Goal: Task Accomplishment & Management: Manage account settings

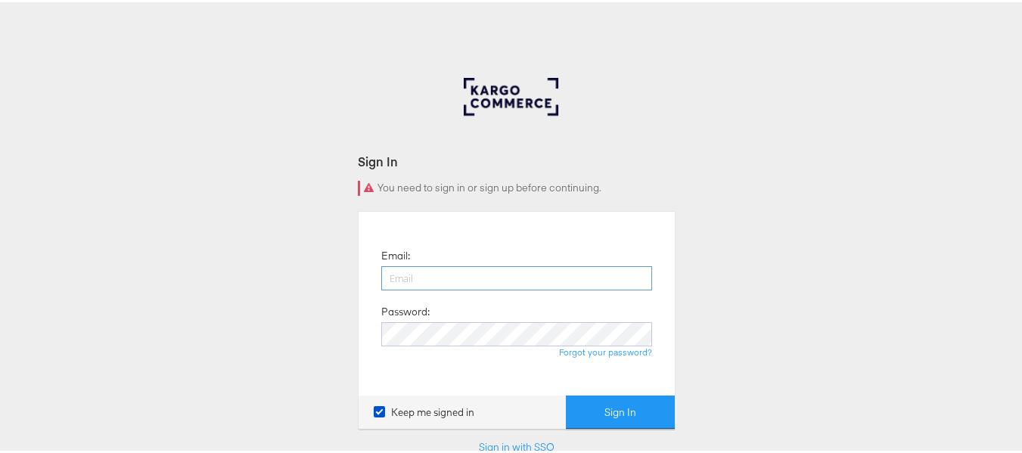
drag, startPoint x: 0, startPoint y: 0, endPoint x: 443, endPoint y: 268, distance: 518.0
click at [443, 268] on input "email" at bounding box center [516, 276] width 271 height 24
type input "sudheer.bheemunipalli@kargo.com"
click at [566, 393] on button "Sign In" at bounding box center [620, 410] width 109 height 34
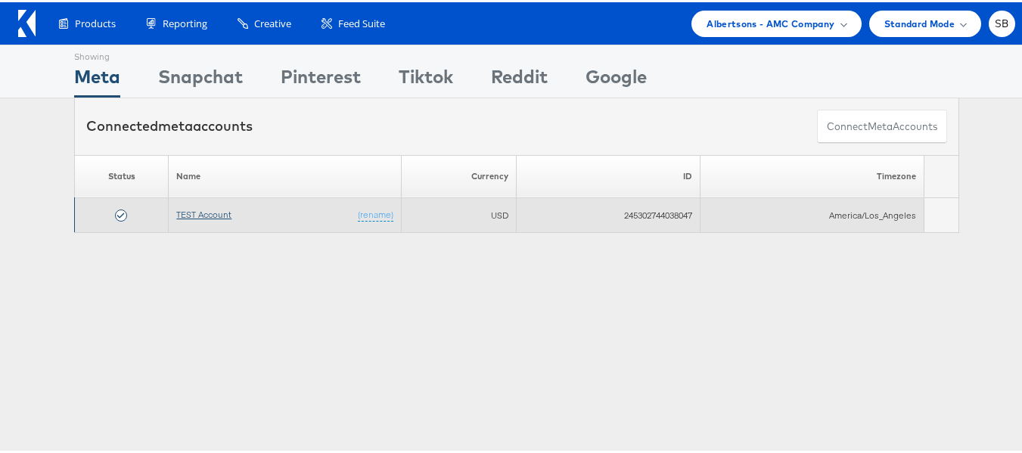
click at [188, 213] on link "TEST Account" at bounding box center [203, 212] width 55 height 11
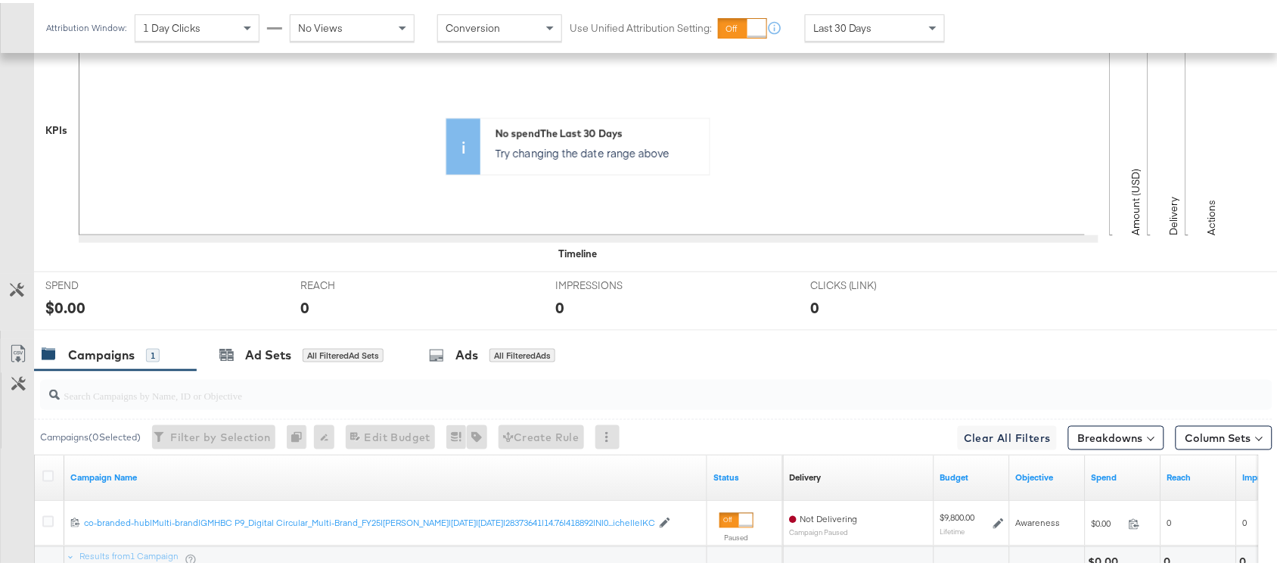
scroll to position [527, 0]
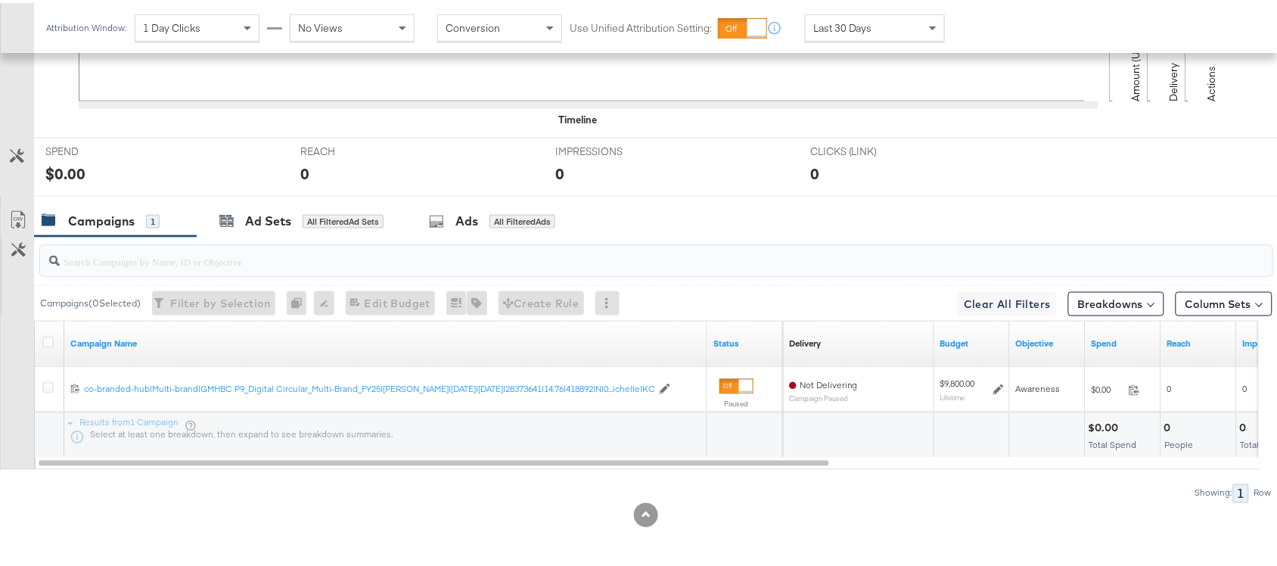
click at [113, 265] on input "search" at bounding box center [610, 253] width 1101 height 30
paste input "120232307194170307"
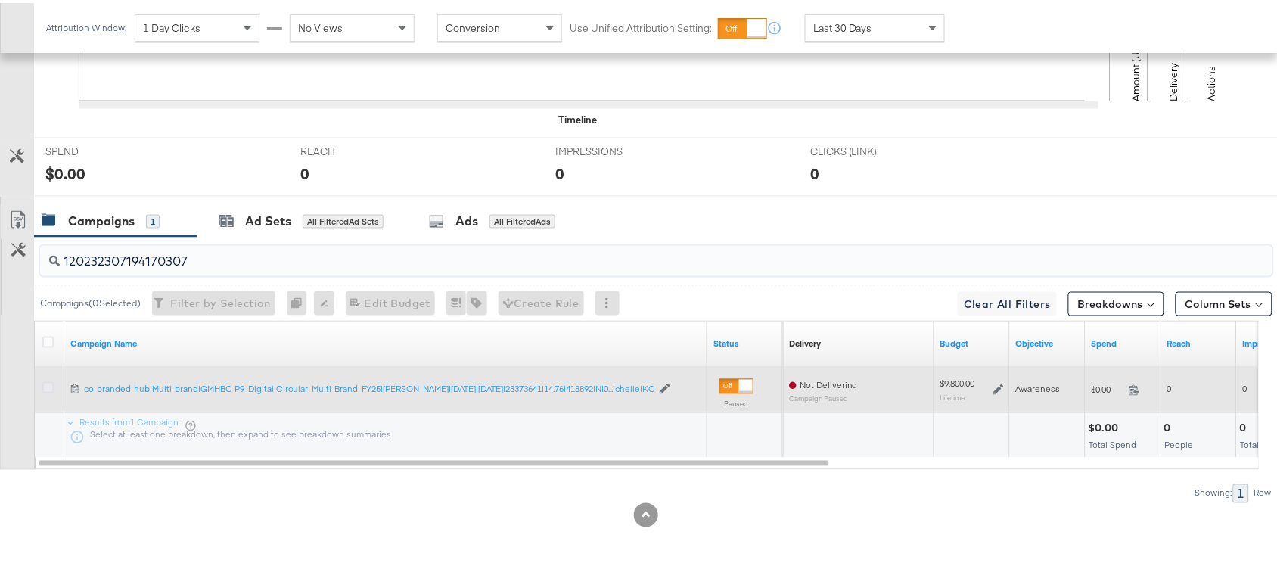
type input "120232307194170307"
click at [48, 387] on icon at bounding box center [47, 384] width 11 height 11
click at [0, 0] on input "checkbox" at bounding box center [0, 0] width 0 height 0
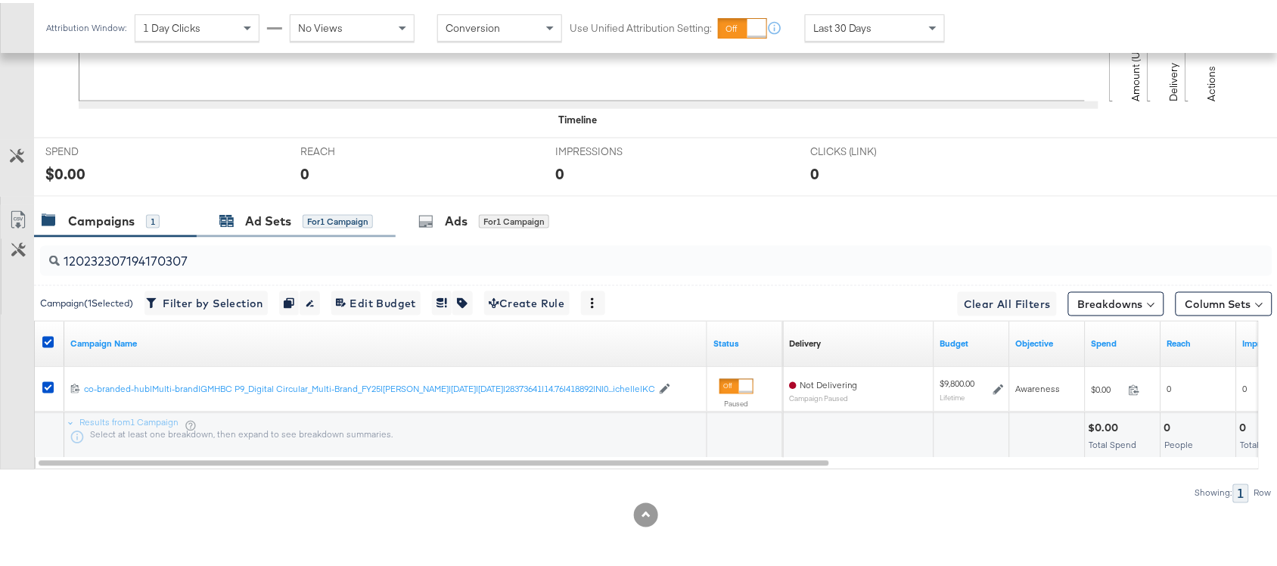
click at [263, 225] on div "Ad Sets" at bounding box center [268, 218] width 46 height 17
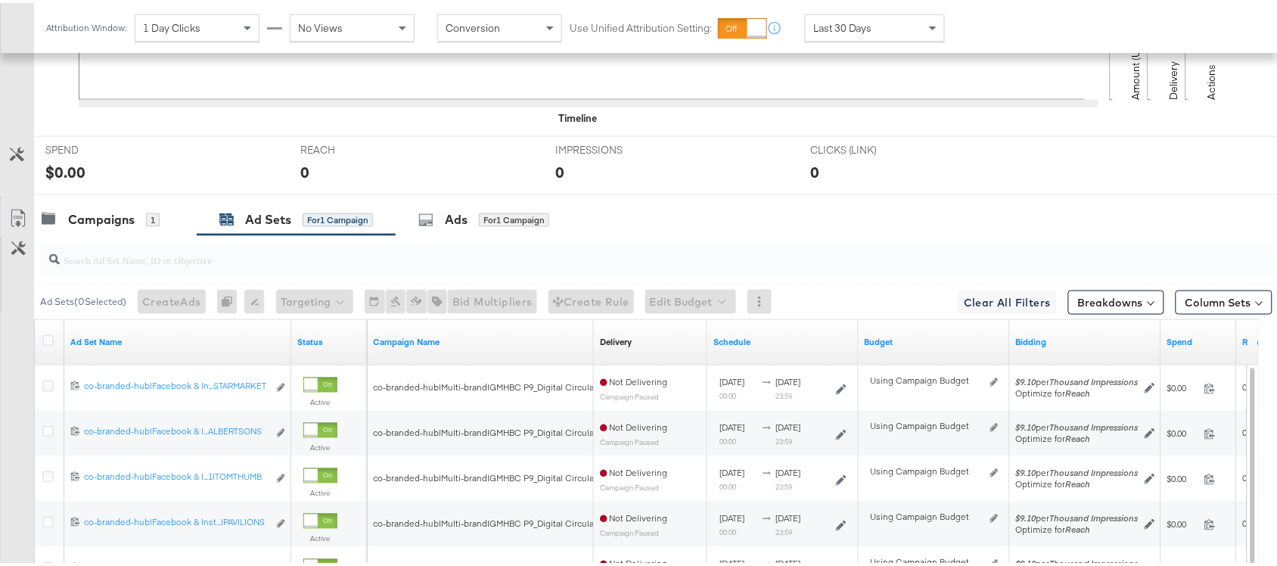
paste input "co-branded-hub|Facebook & Instagram|Social Media|FBIG - Premium Carousel & Prod…"
click at [140, 256] on input "search" at bounding box center [610, 251] width 1101 height 30
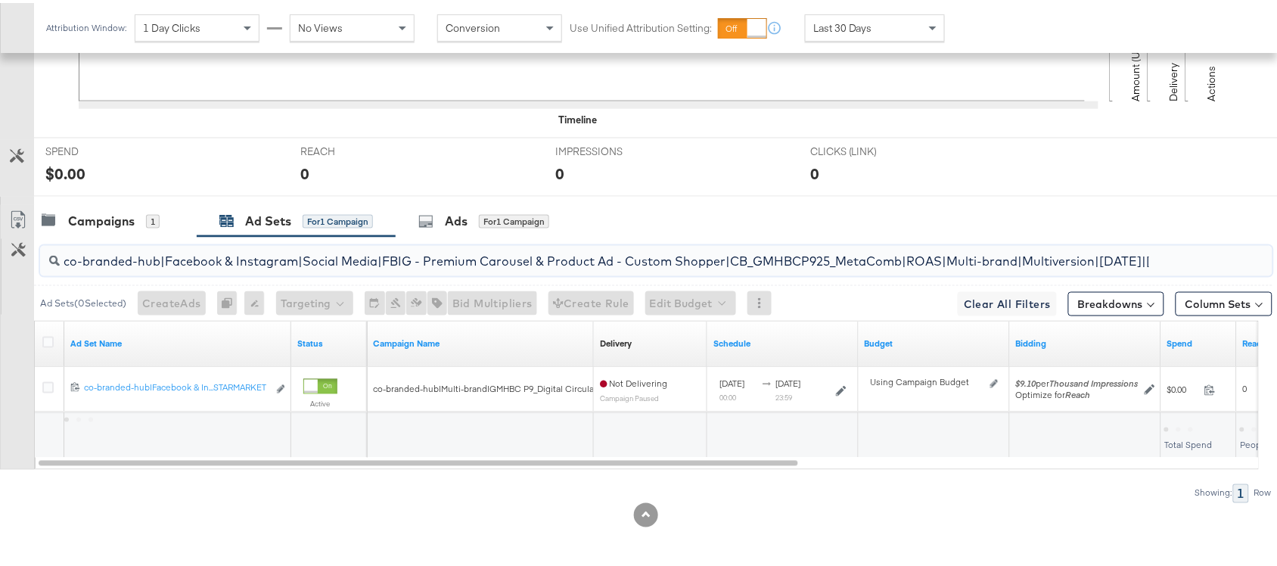
scroll to position [0, 508]
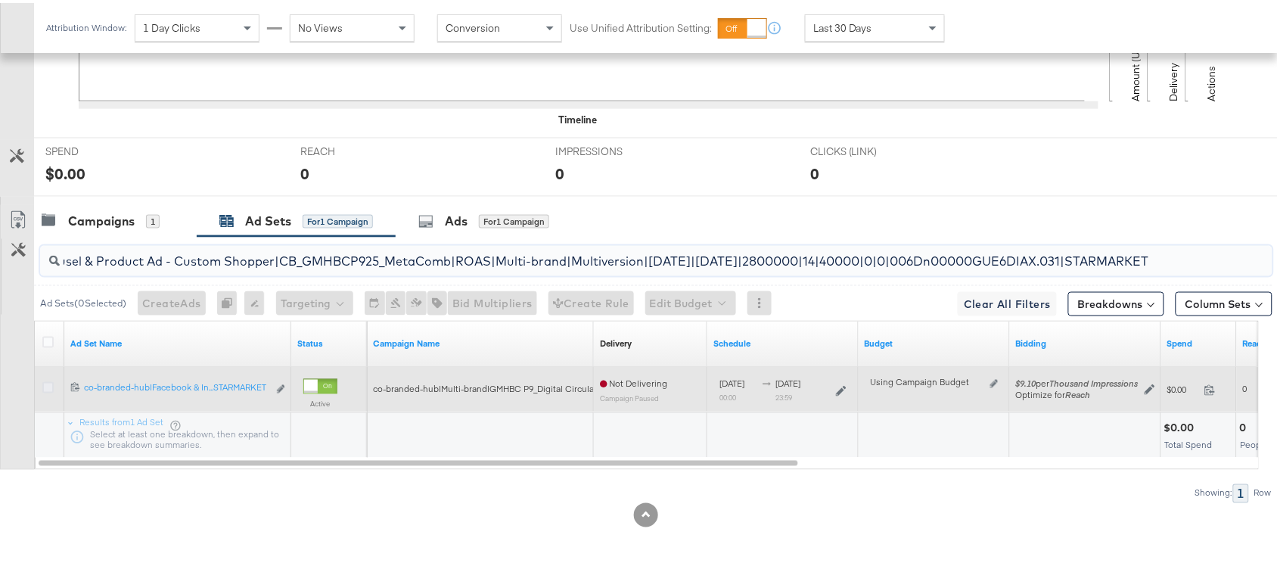
type input "co-branded-hub|Facebook & Instagram|Social Media|FBIG - Premium Carousel & Prod…"
click at [48, 383] on icon at bounding box center [47, 384] width 11 height 11
click at [0, 0] on input "checkbox" at bounding box center [0, 0] width 0 height 0
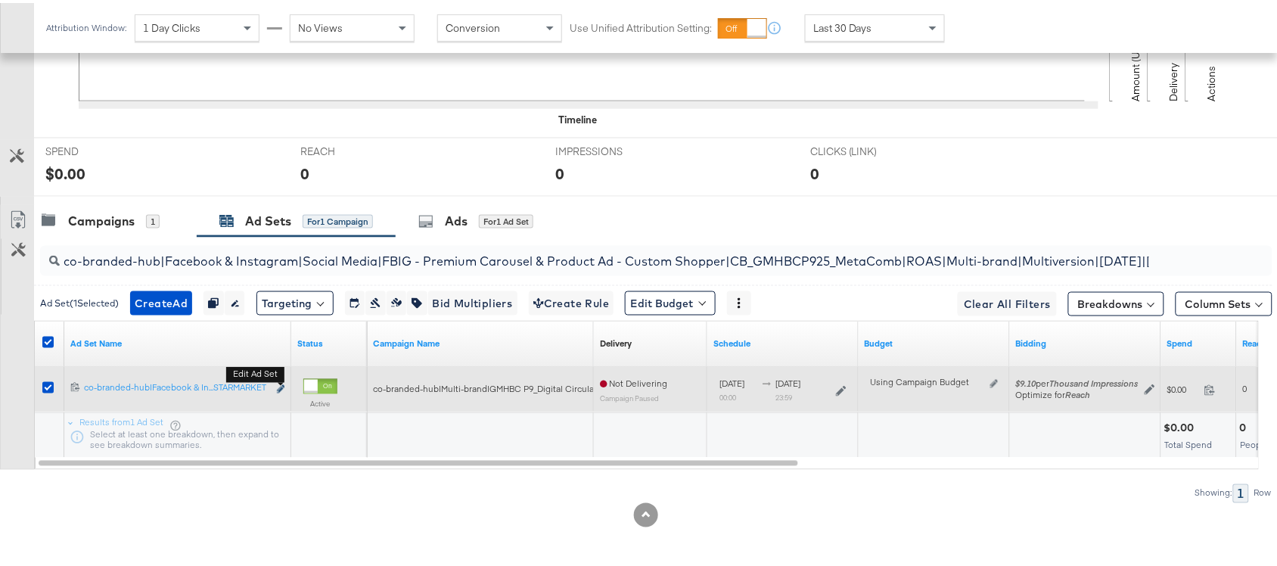
click at [278, 384] on icon "link" at bounding box center [281, 386] width 8 height 8
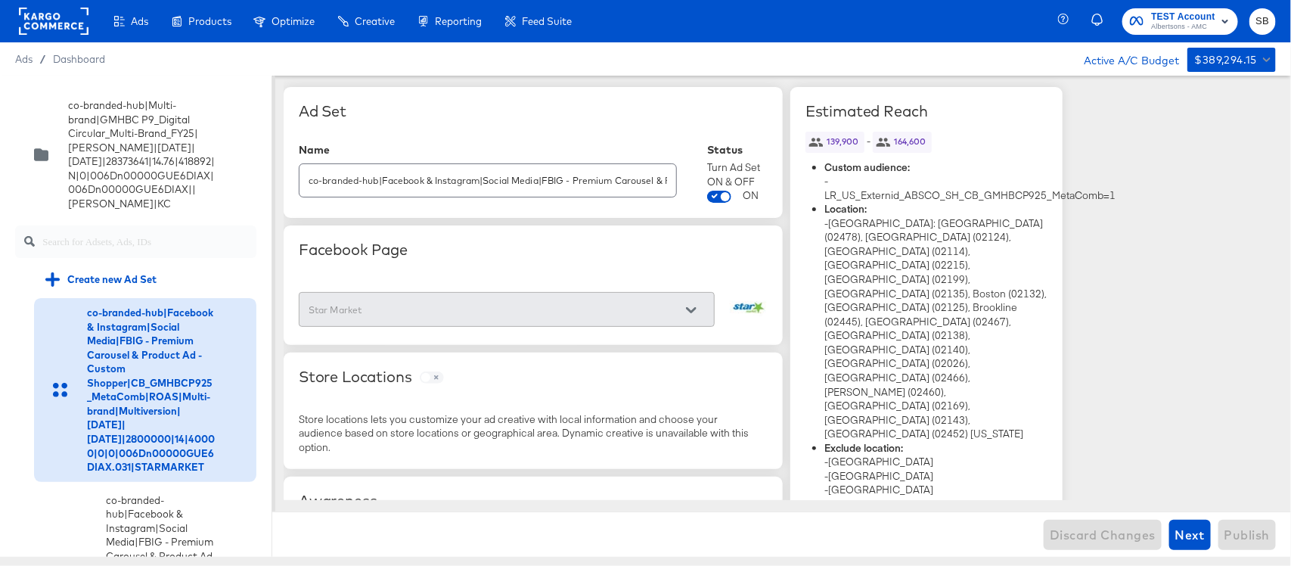
scroll to position [811, 0]
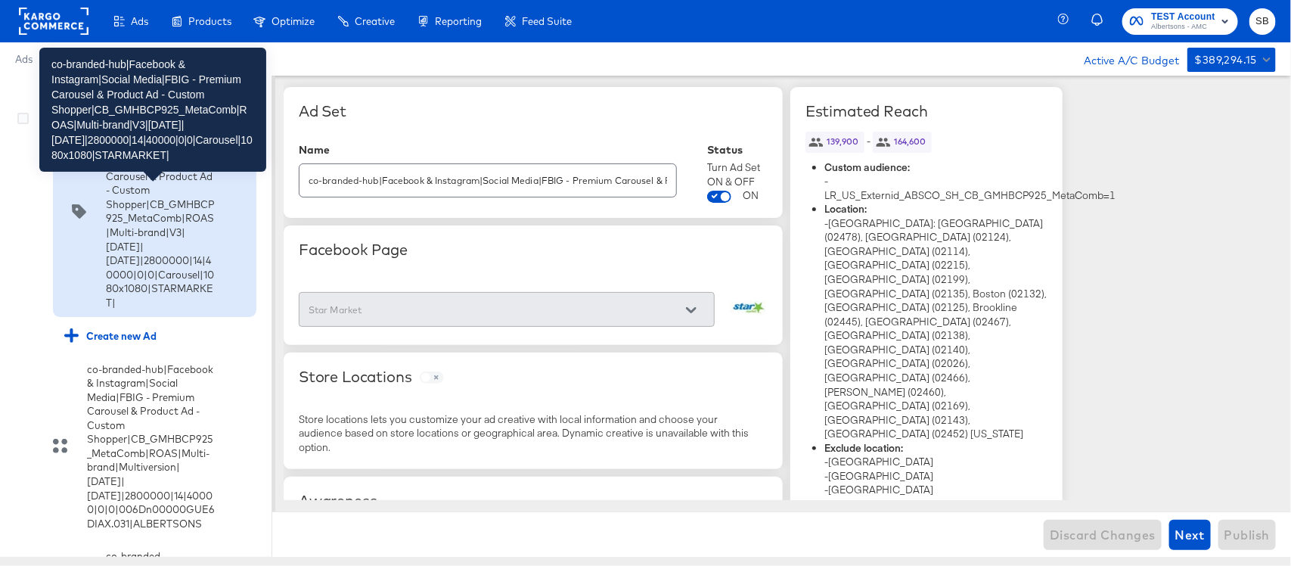
click at [129, 303] on div "co-branded-hub|Facebook & Instagram|Social Media|FBIG - Premium Carousel & Prod…" at bounding box center [160, 211] width 109 height 197
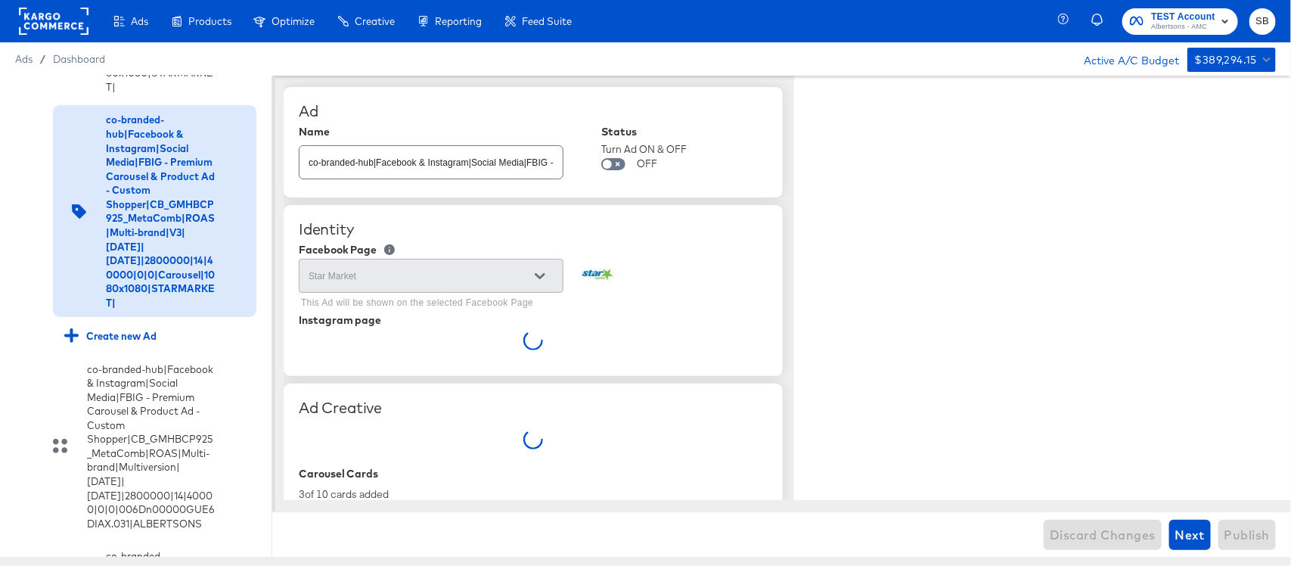
type textarea "x"
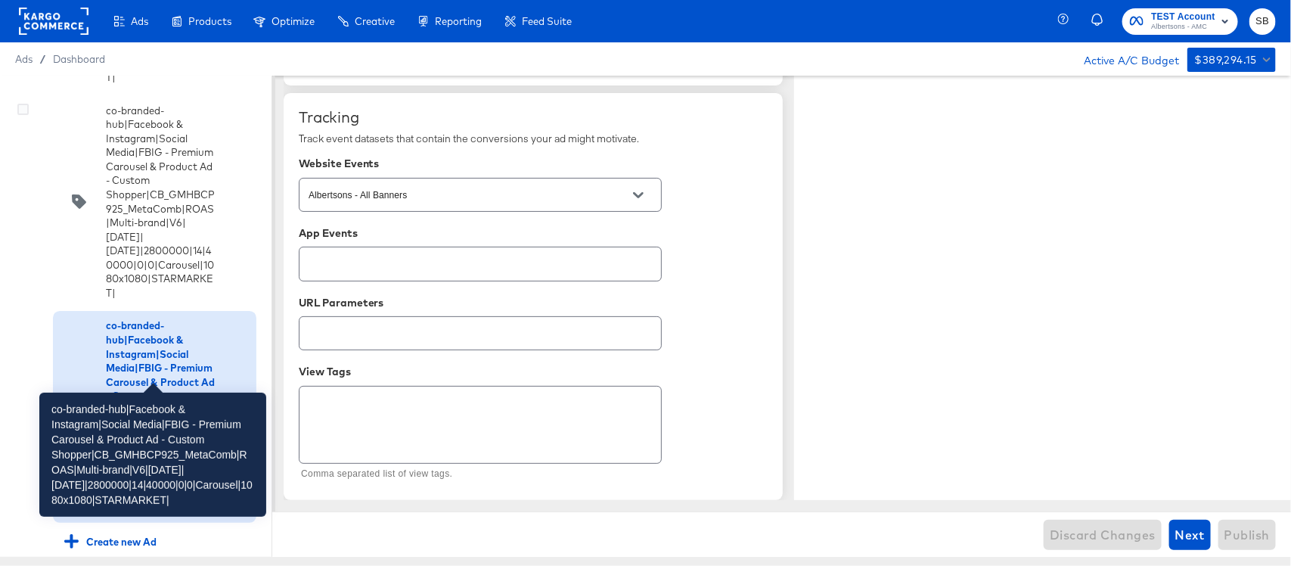
scroll to position [604, 0]
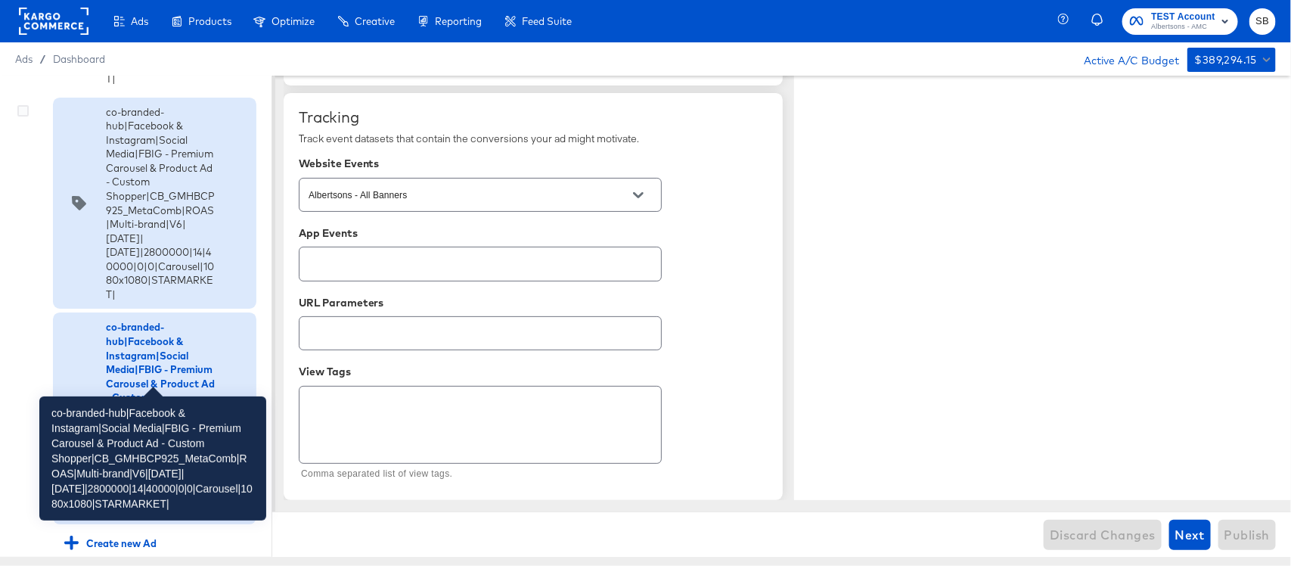
click at [148, 295] on div "co-branded-hub|Facebook & Instagram|Social Media|FBIG - Premium Carousel & Prod…" at bounding box center [160, 203] width 109 height 197
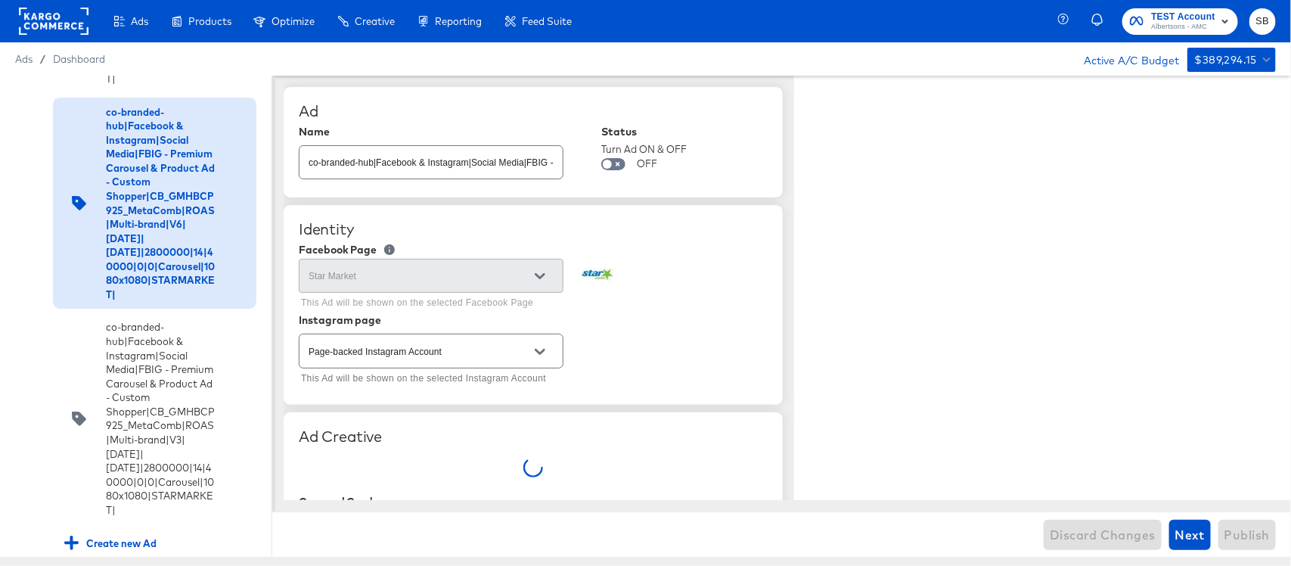
type textarea "x"
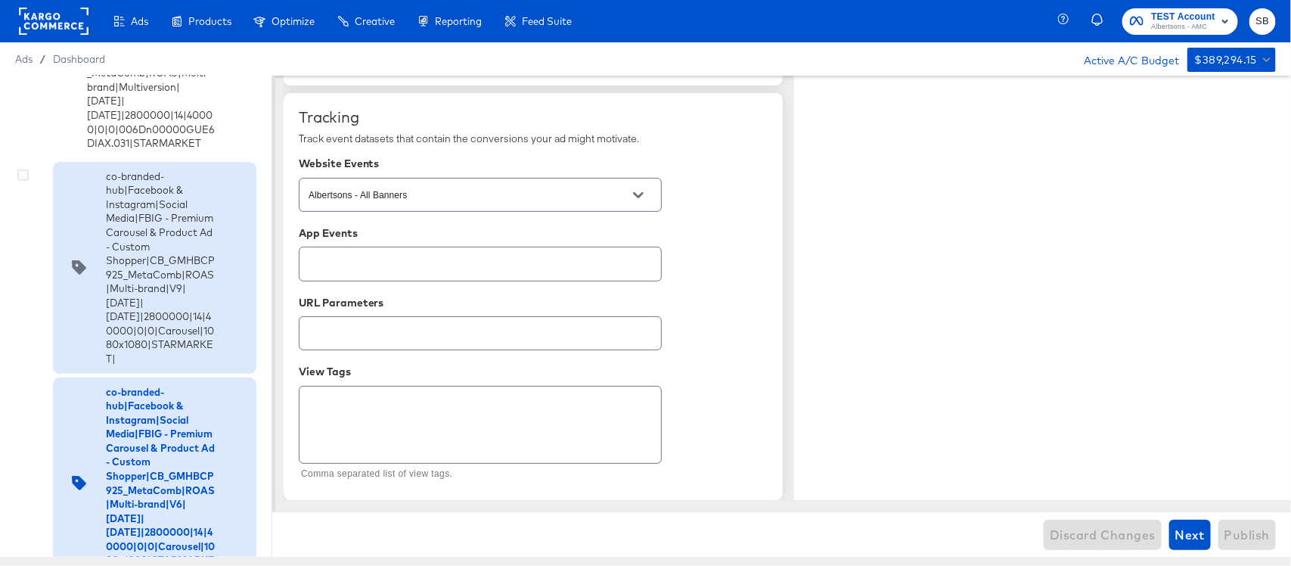
scroll to position [322, 0]
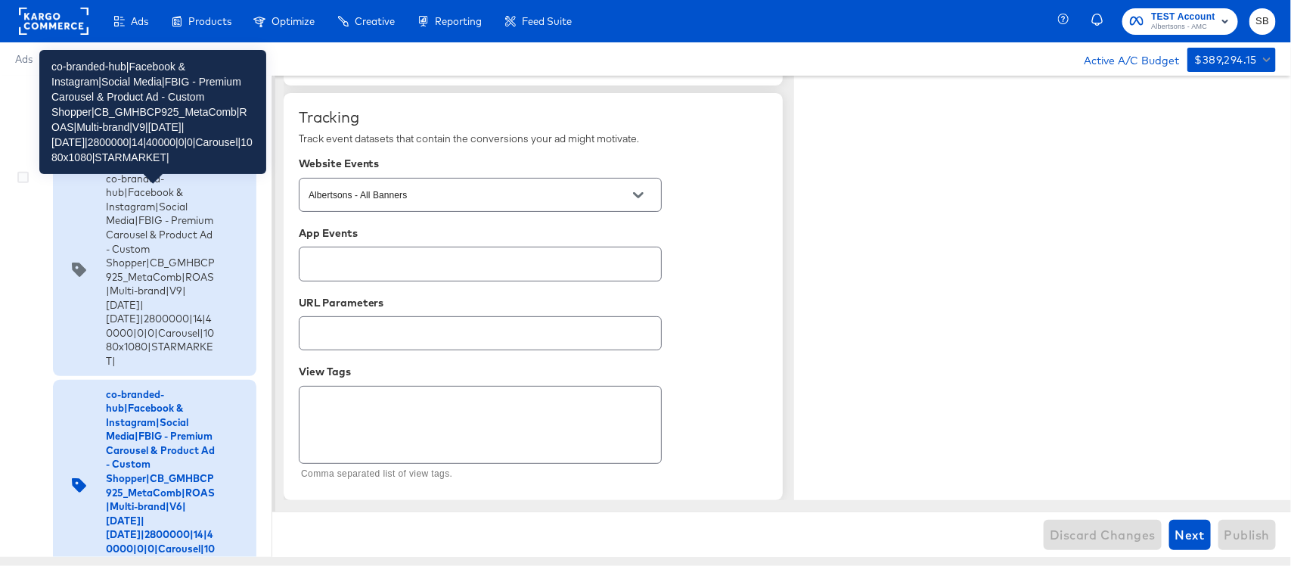
click at [141, 322] on div "co-branded-hub|Facebook & Instagram|Social Media|FBIG - Premium Carousel & Prod…" at bounding box center [160, 270] width 109 height 197
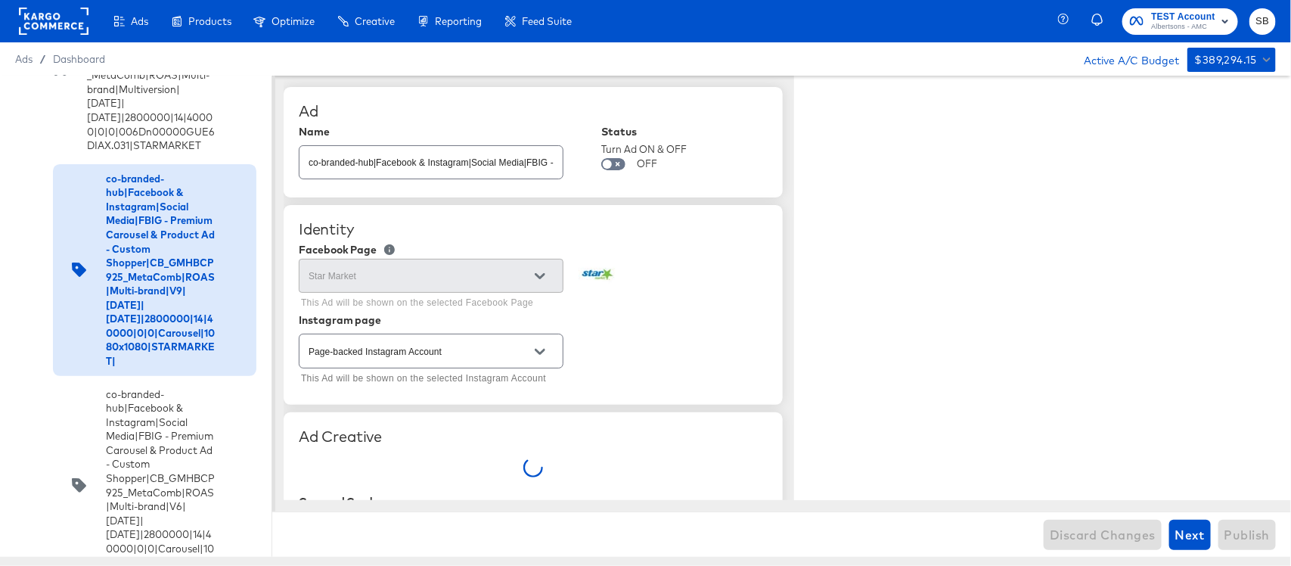
type textarea "x"
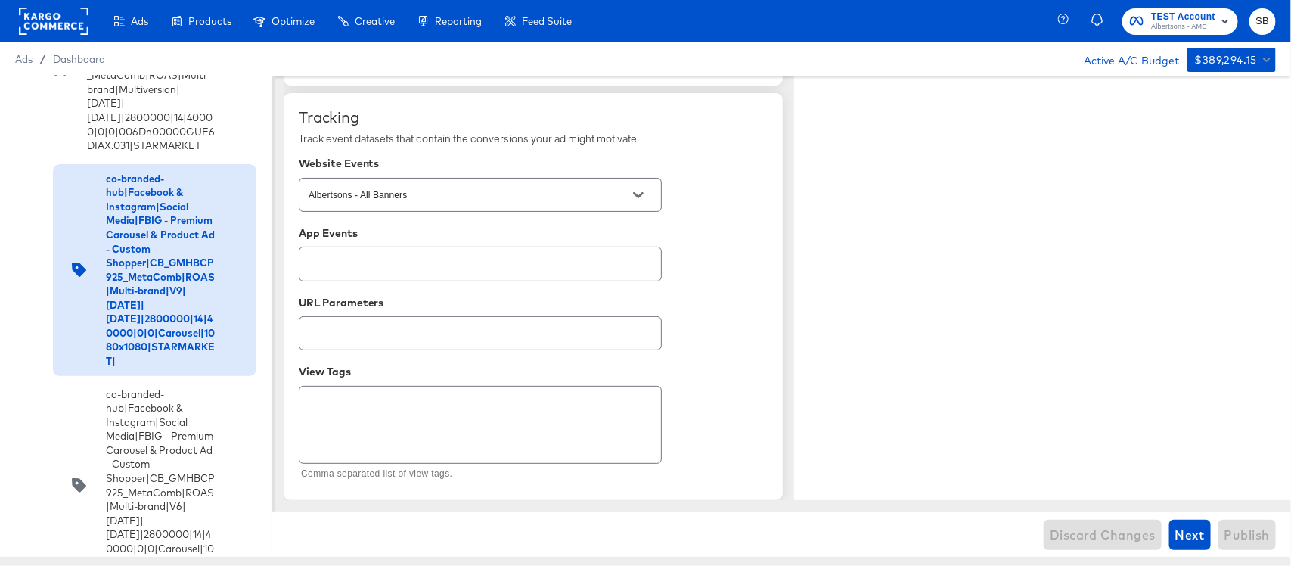
scroll to position [3770, 0]
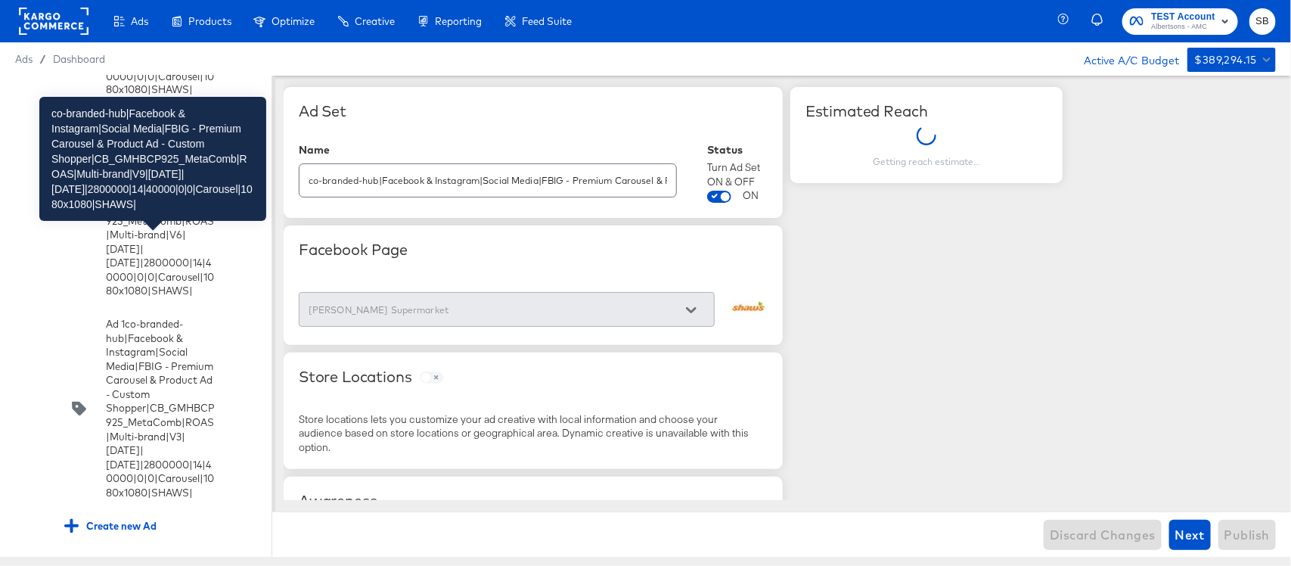
scroll to position [3970, 0]
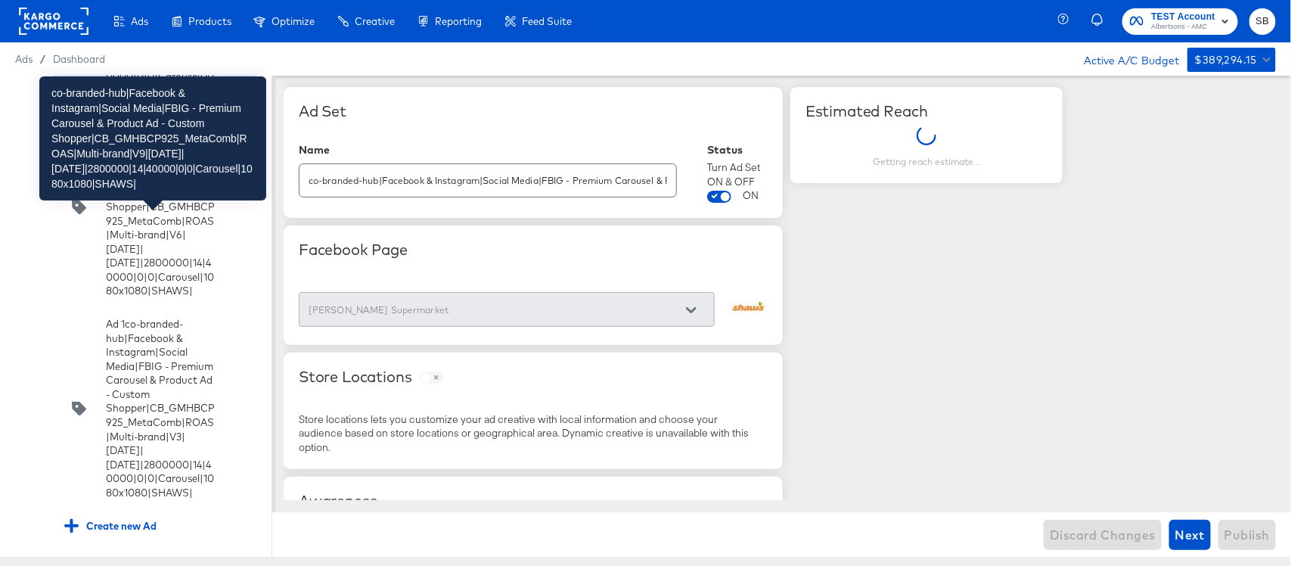
click at [134, 97] on div "co-branded-hub|Facebook & Instagram|Social Media|FBIG - Premium Carousel & Prod…" at bounding box center [160, 6] width 109 height 182
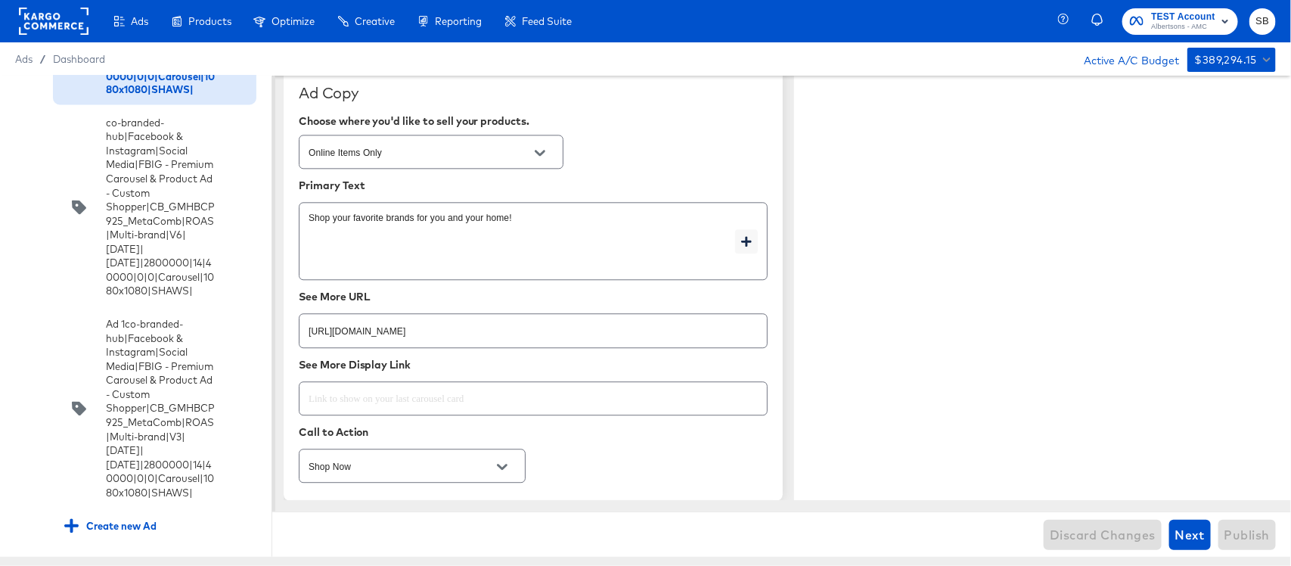
type textarea "x"
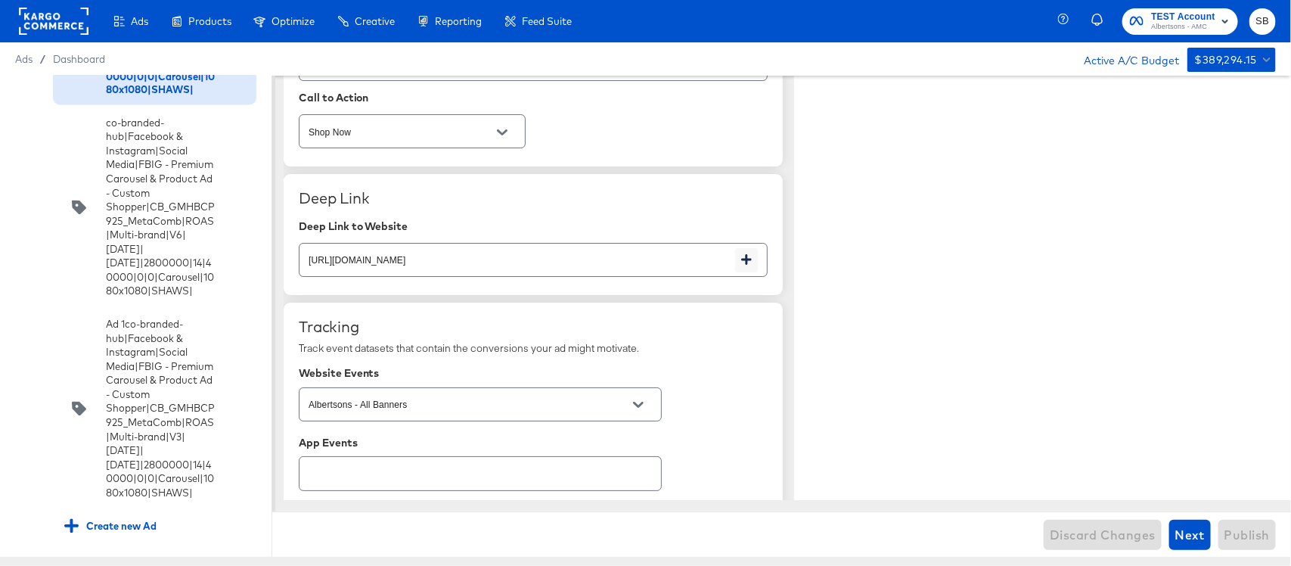
scroll to position [2668, 0]
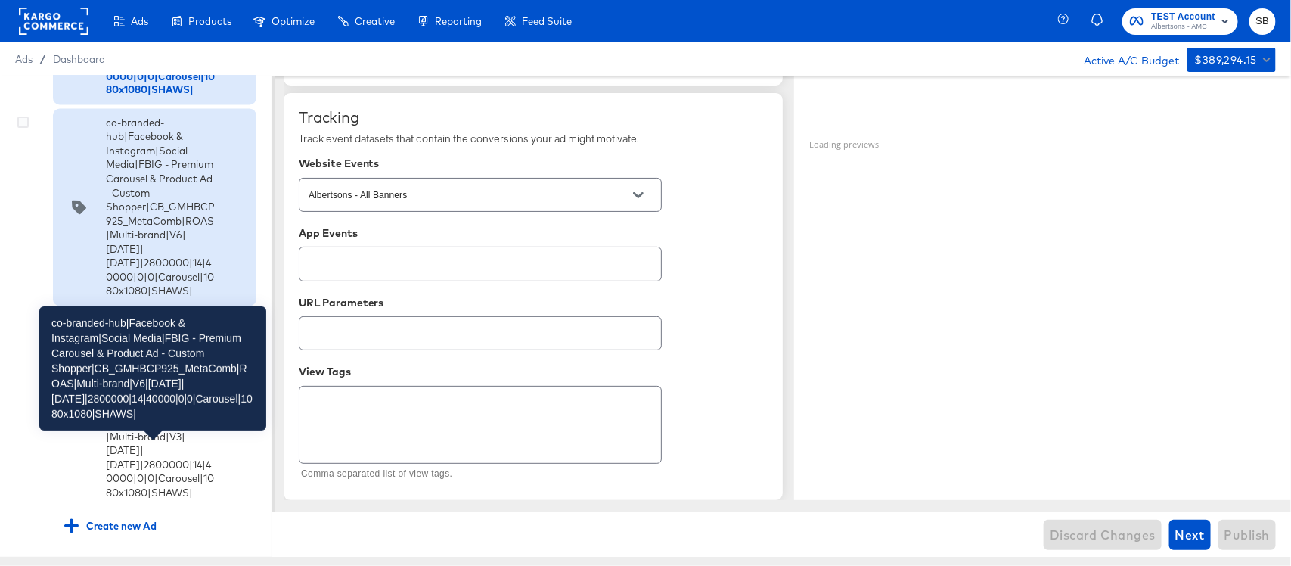
click at [134, 299] on div "co-branded-hub|Facebook & Instagram|Social Media|FBIG - Premium Carousel & Prod…" at bounding box center [160, 208] width 109 height 182
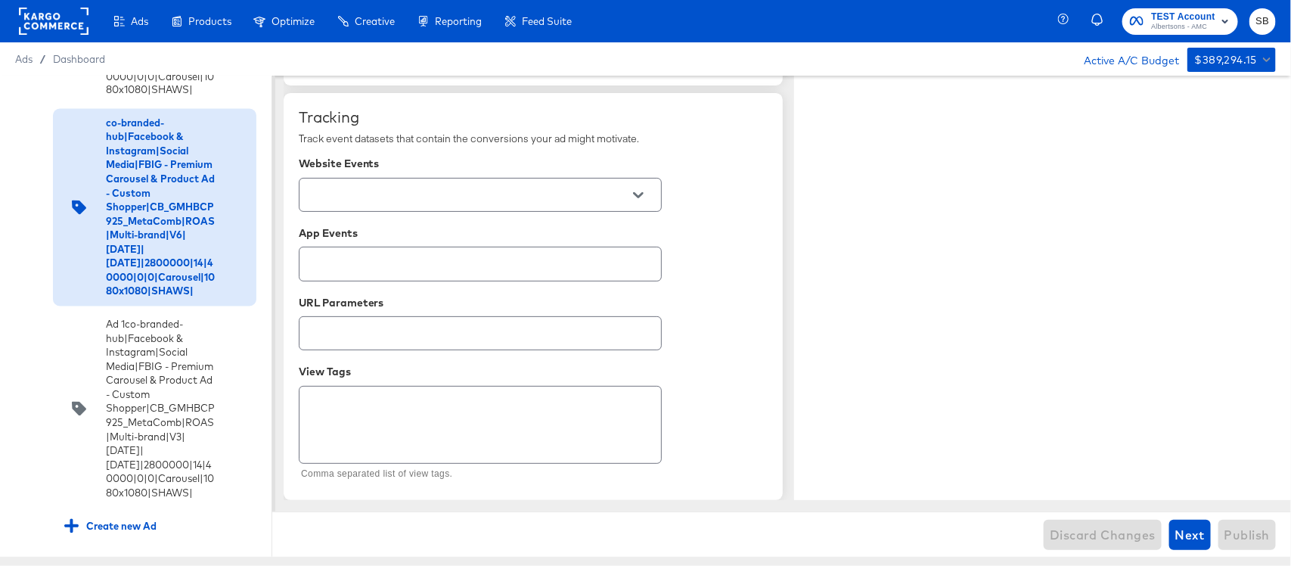
click at [623, 202] on div at bounding box center [639, 195] width 32 height 23
click at [642, 190] on icon "Open" at bounding box center [638, 195] width 11 height 11
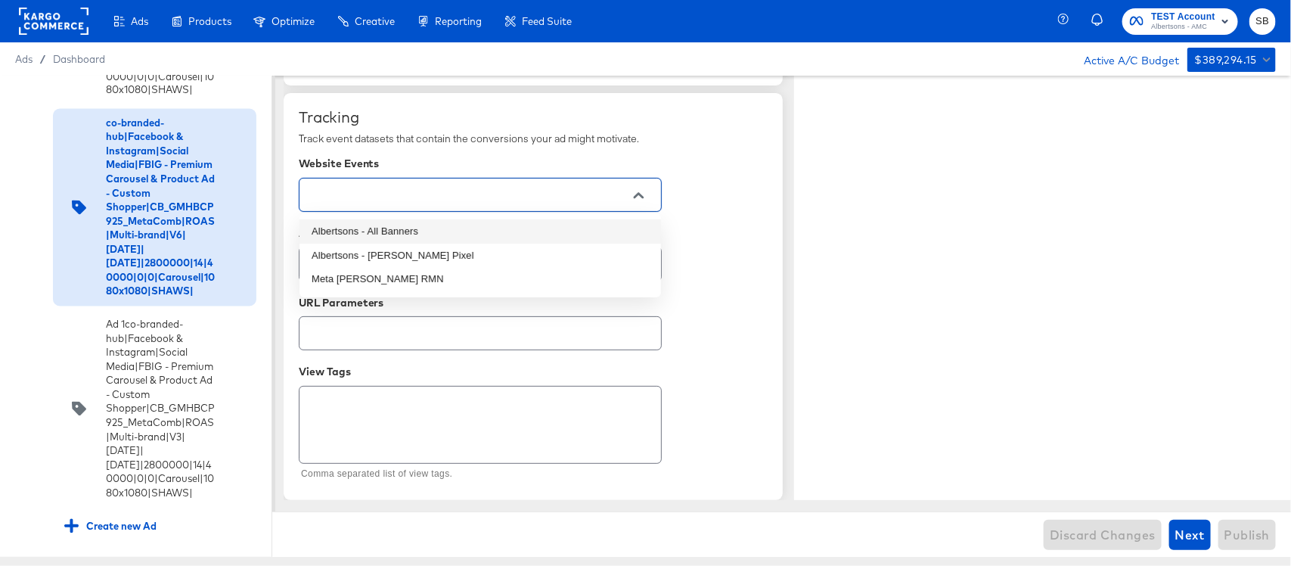
click at [401, 237] on li "Albertsons - All Banners" at bounding box center [481, 231] width 362 height 24
type textarea "x"
type input "Albertsons - All Banners"
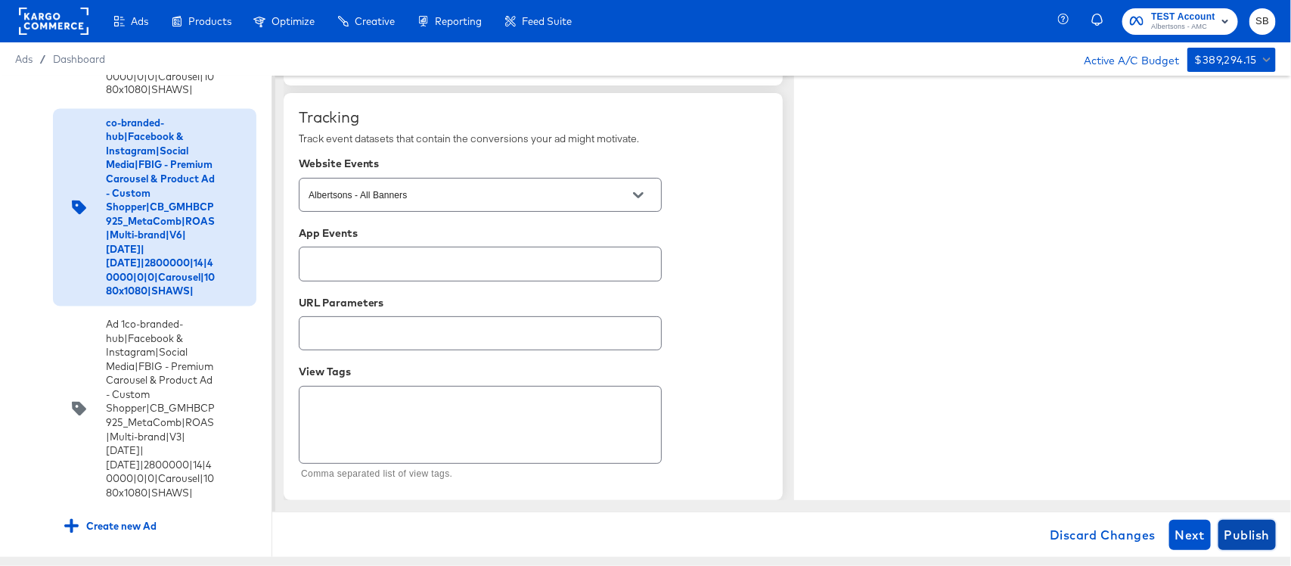
click at [1239, 530] on span "Publish" at bounding box center [1247, 534] width 45 height 21
type textarea "x"
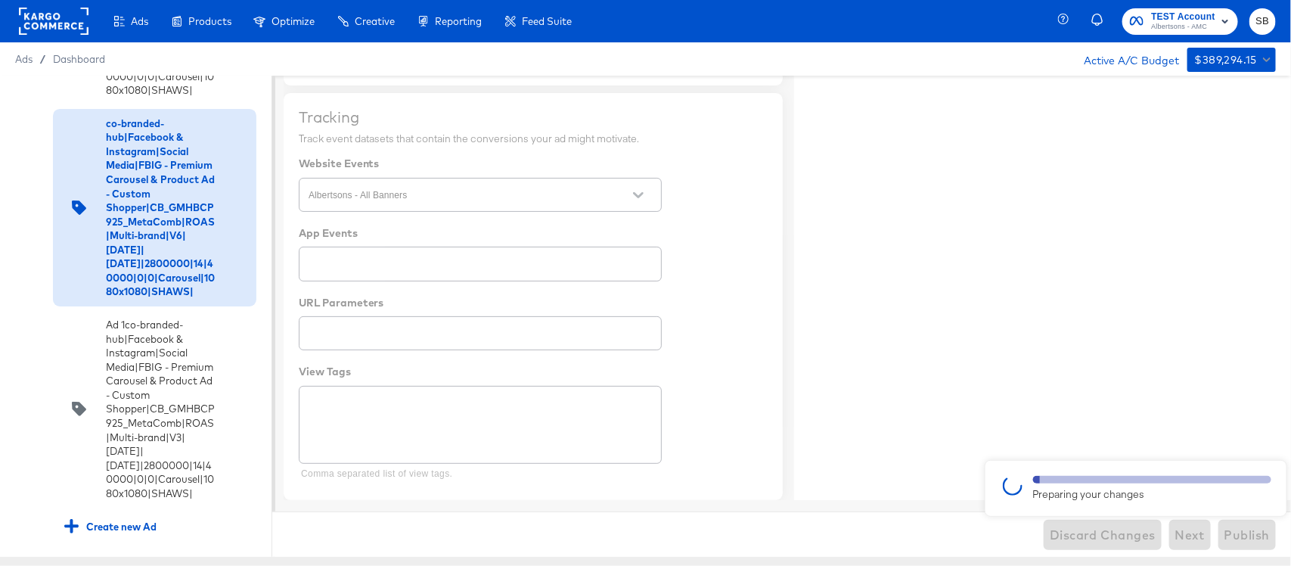
type textarea "x"
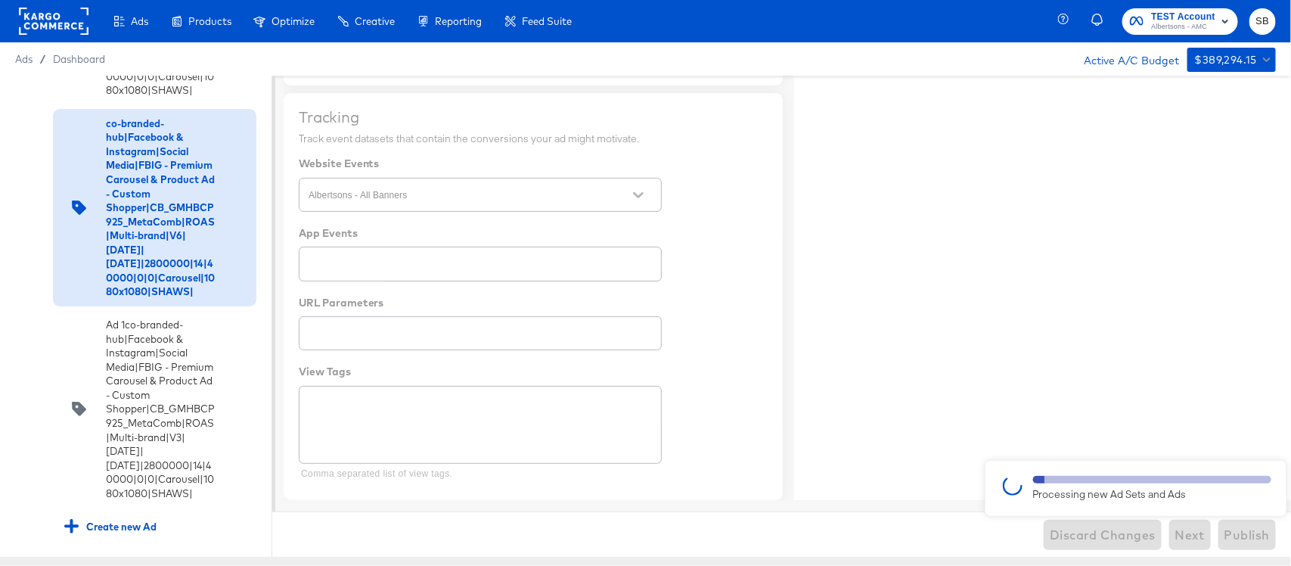
type textarea "x"
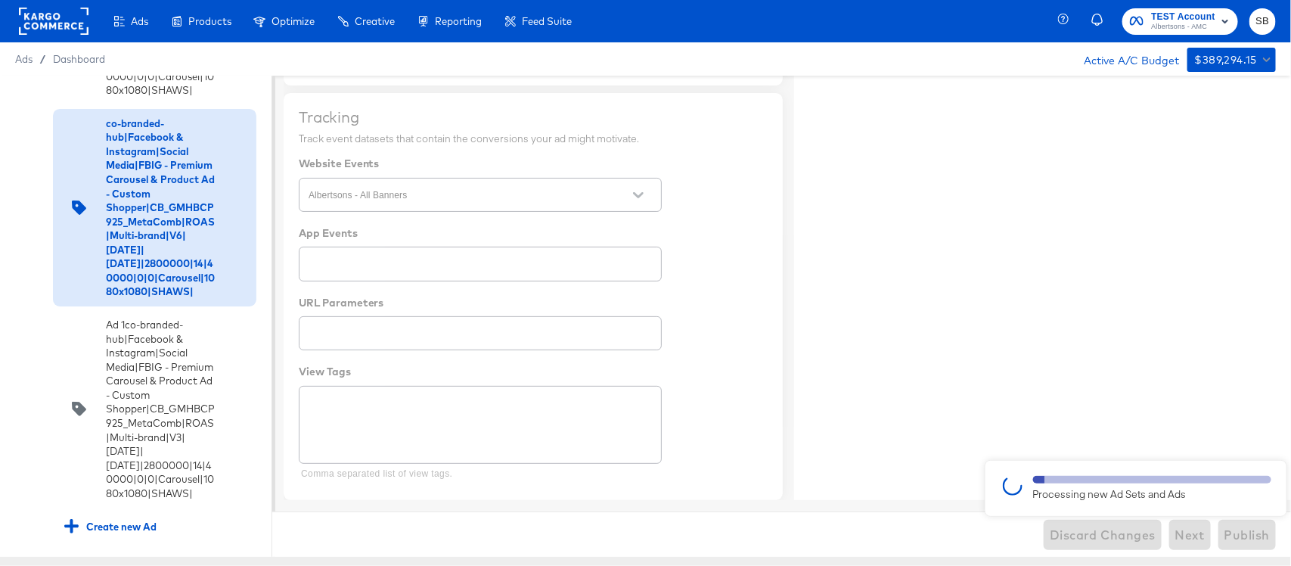
type textarea "x"
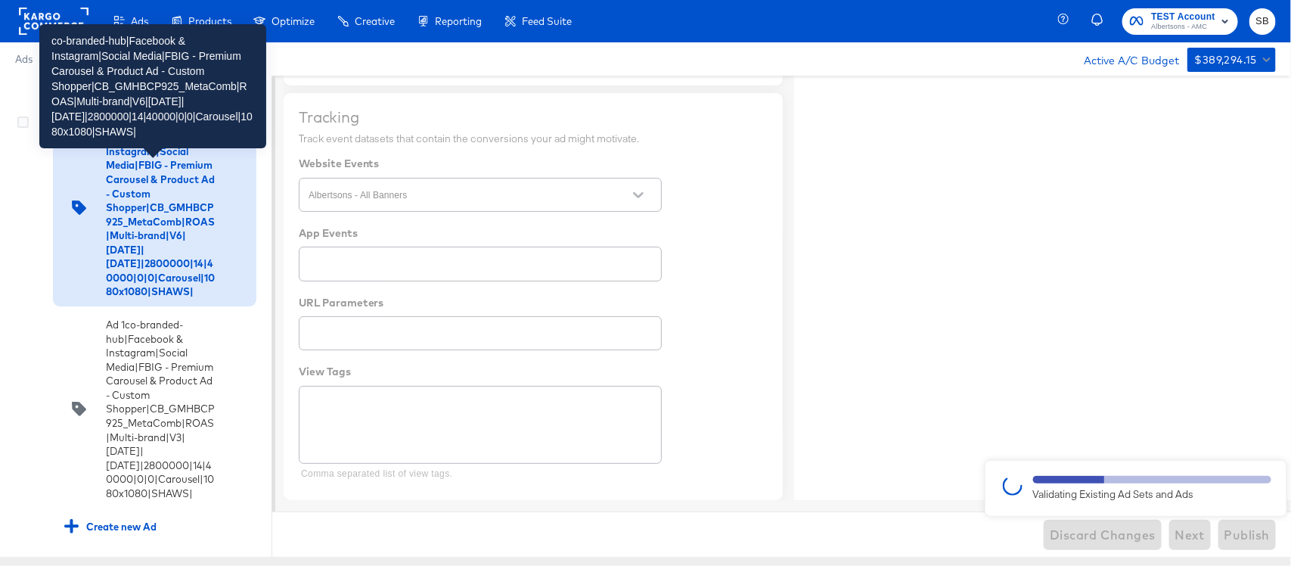
scroll to position [4381, 0]
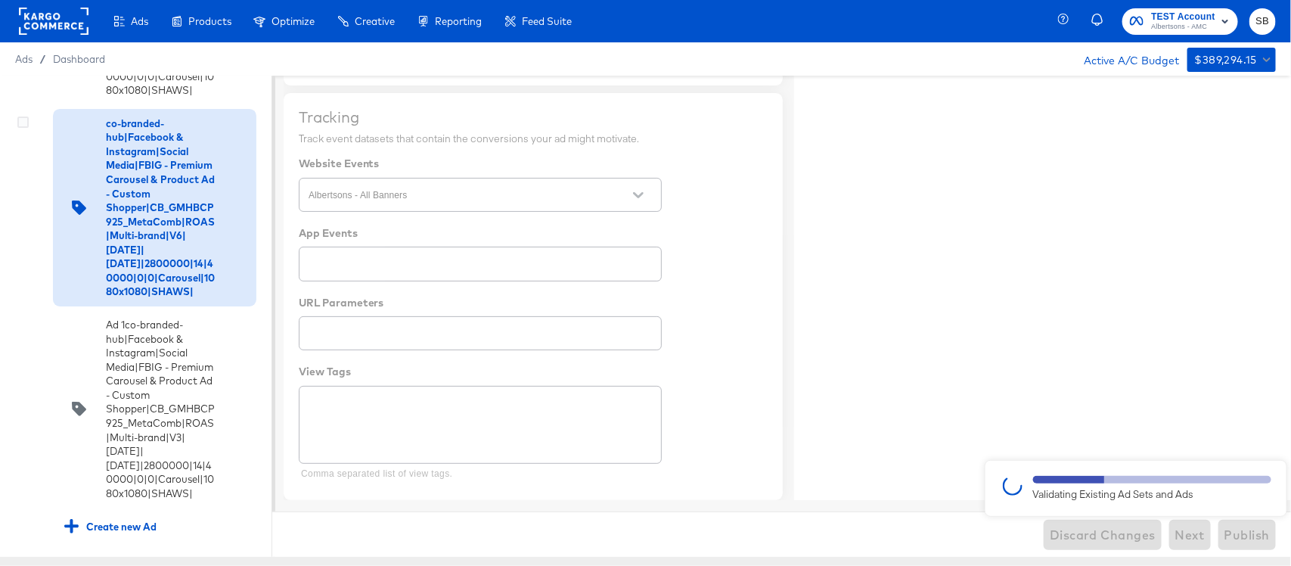
click at [226, 197] on div at bounding box center [235, 208] width 19 height 182
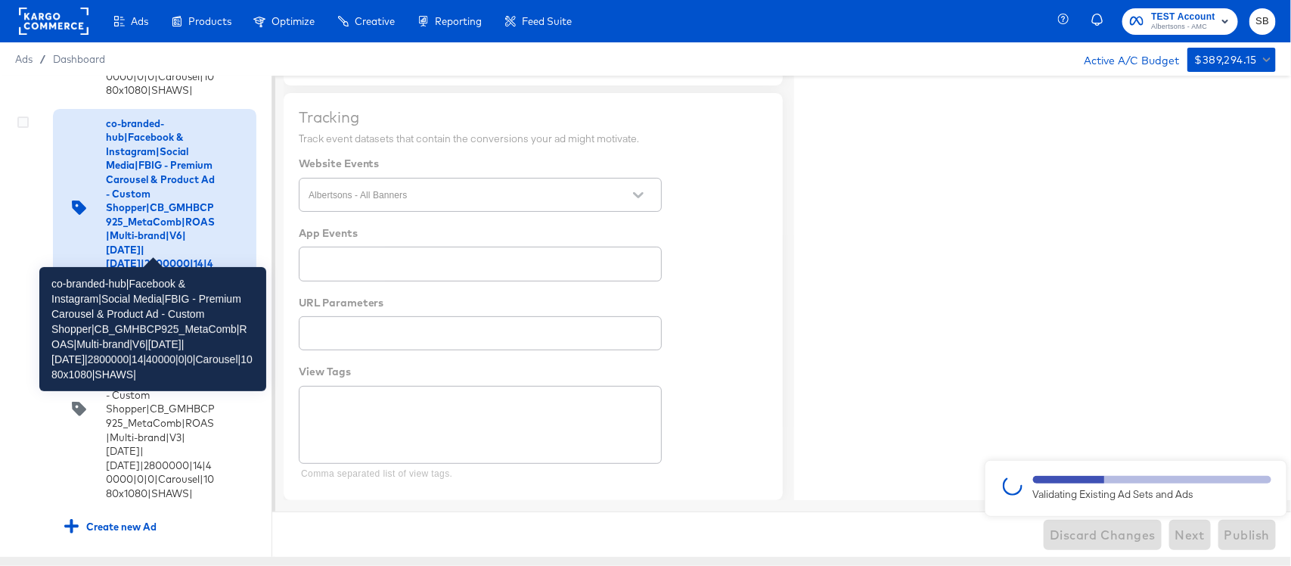
click at [163, 159] on div "co-branded-hub|Facebook & Instagram|Social Media|FBIG - Premium Carousel & Prod…" at bounding box center [160, 208] width 109 height 182
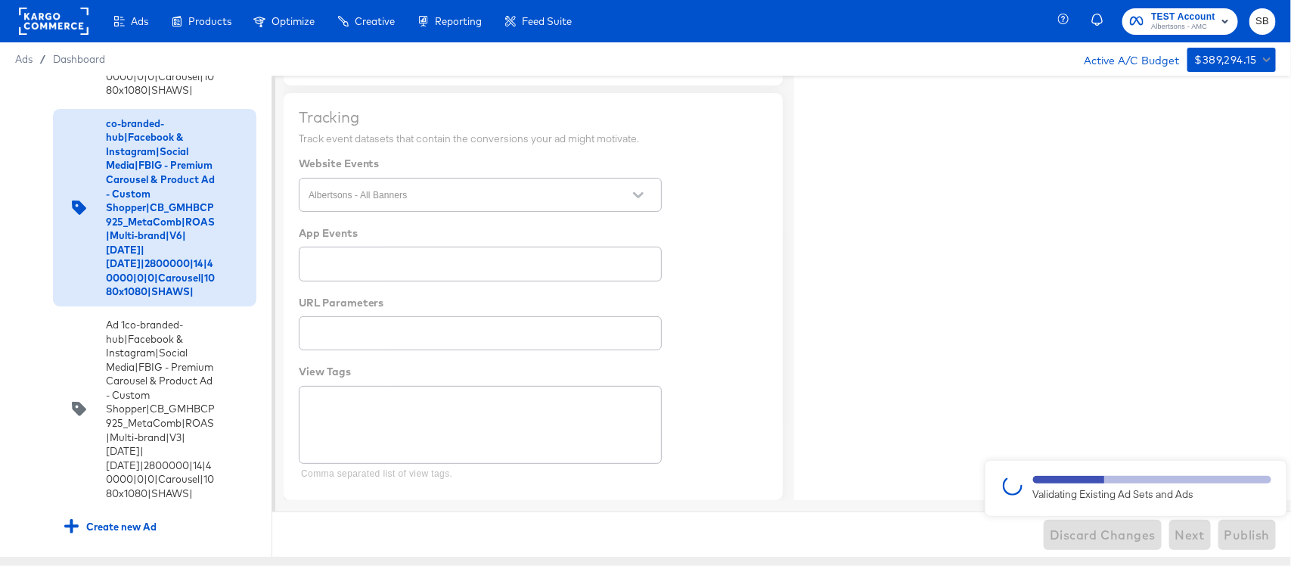
click at [1199, 334] on div at bounding box center [645, 316] width 1291 height 481
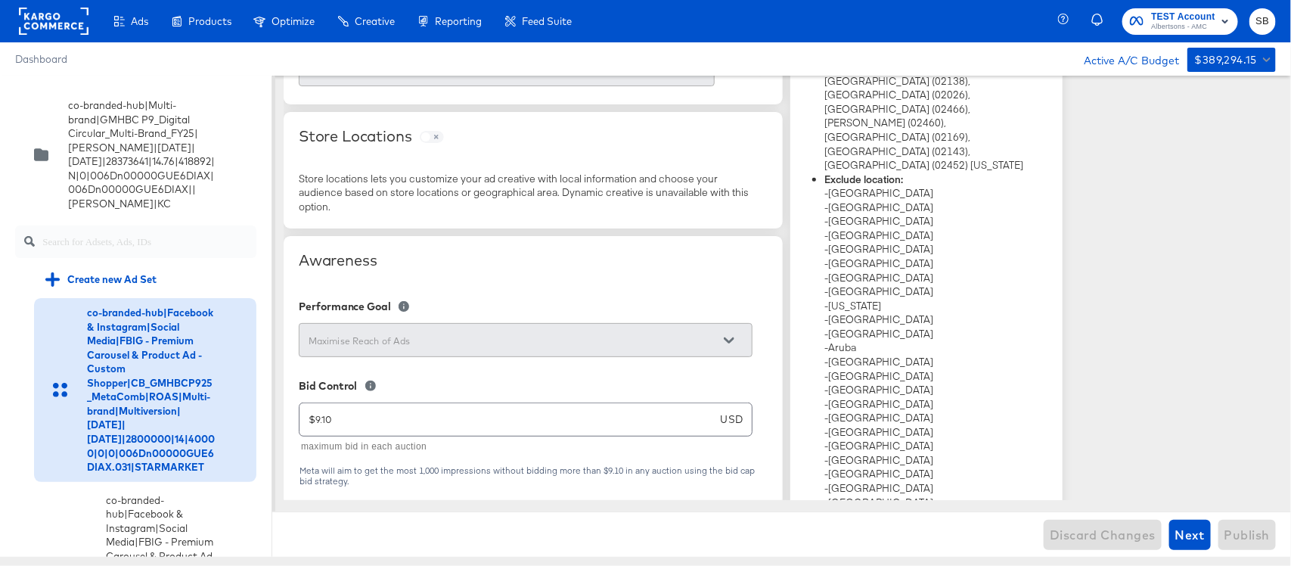
scroll to position [4381, 0]
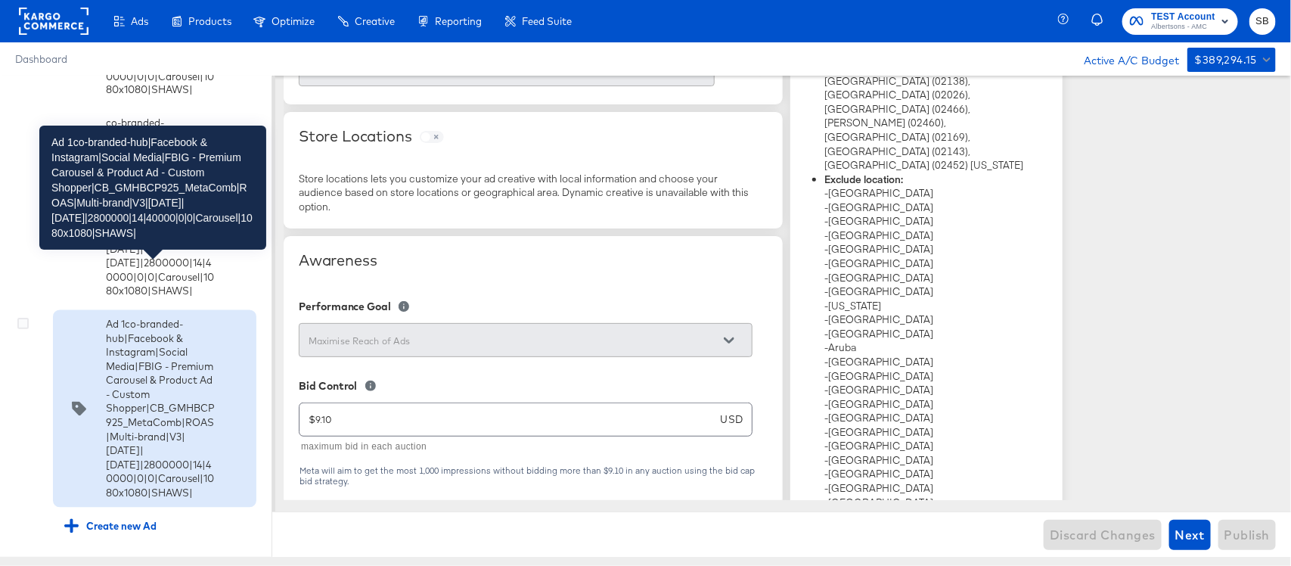
click at [144, 350] on div "Ad 1co-branded-hub|Facebook & Instagram|Social Media|FBIG - Premium Carousel & …" at bounding box center [160, 409] width 109 height 182
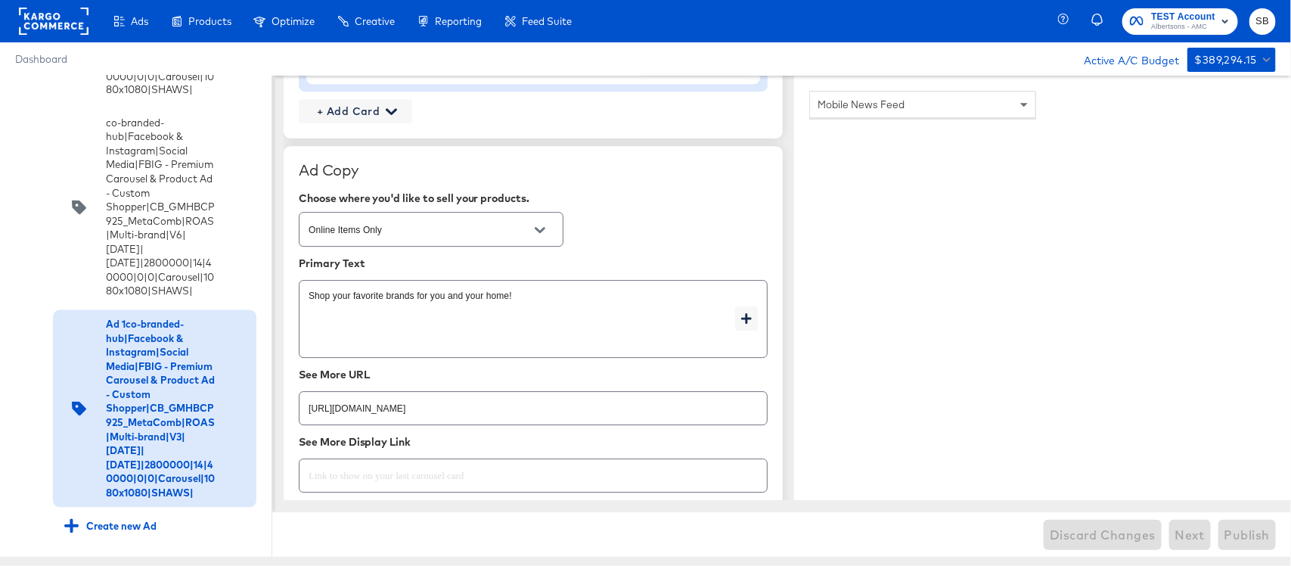
scroll to position [2668, 0]
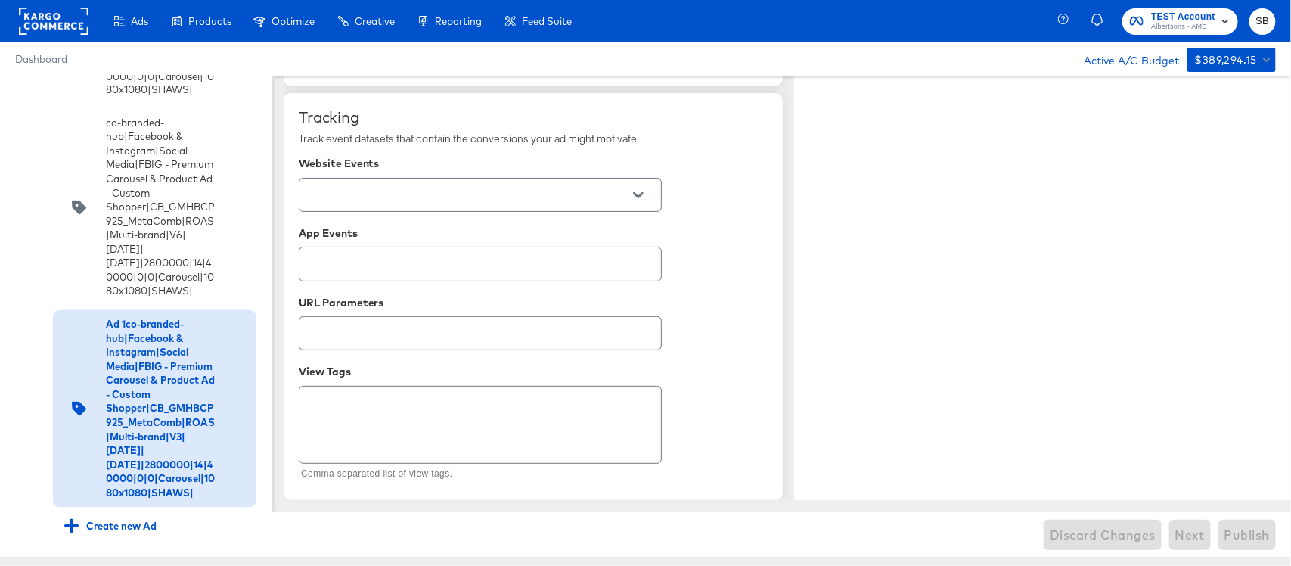
click at [636, 190] on icon "Open" at bounding box center [638, 195] width 11 height 11
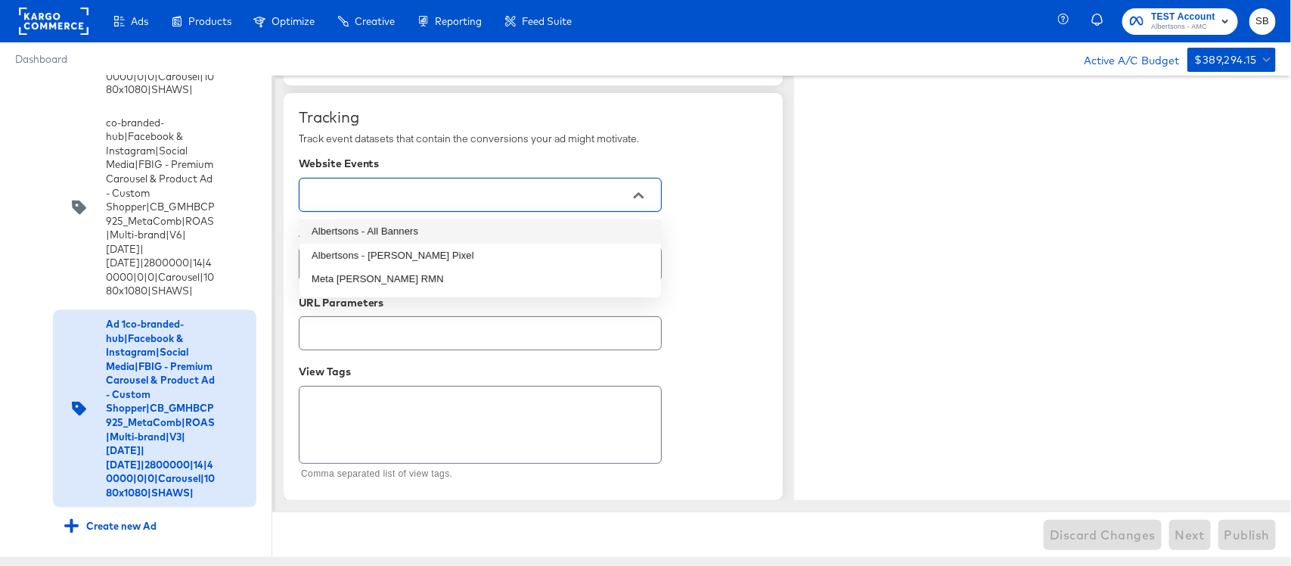
click at [375, 232] on li "Albertsons - All Banners" at bounding box center [481, 231] width 362 height 24
type textarea "x"
type input "Albertsons - All Banners"
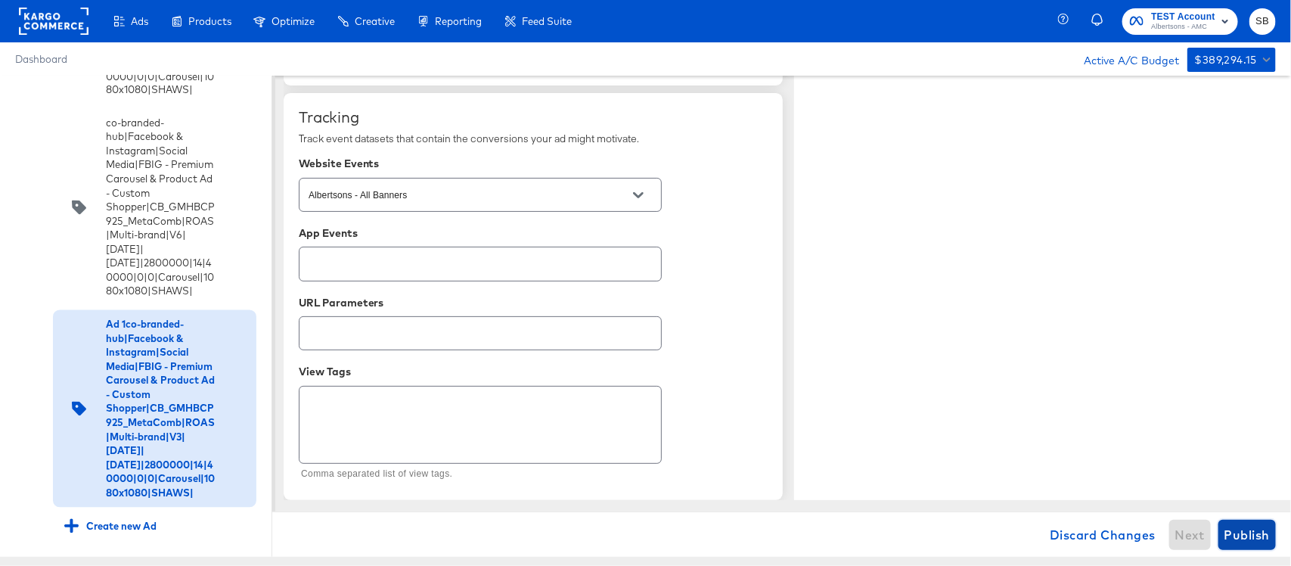
click at [1234, 539] on span "Publish" at bounding box center [1247, 534] width 45 height 21
type textarea "x"
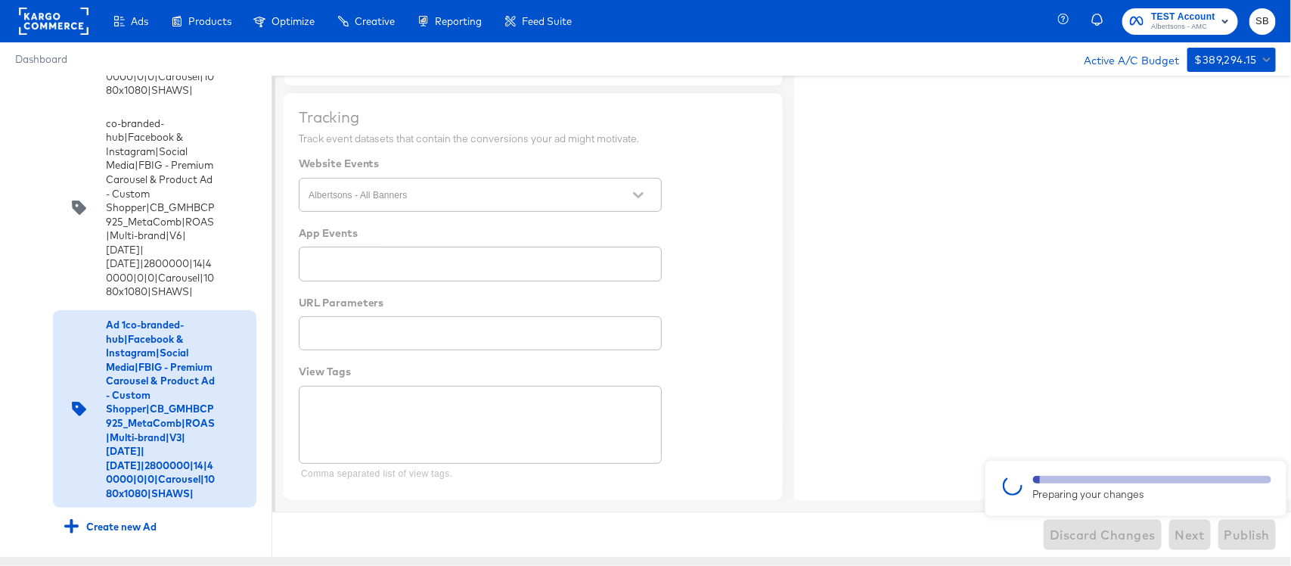
type textarea "x"
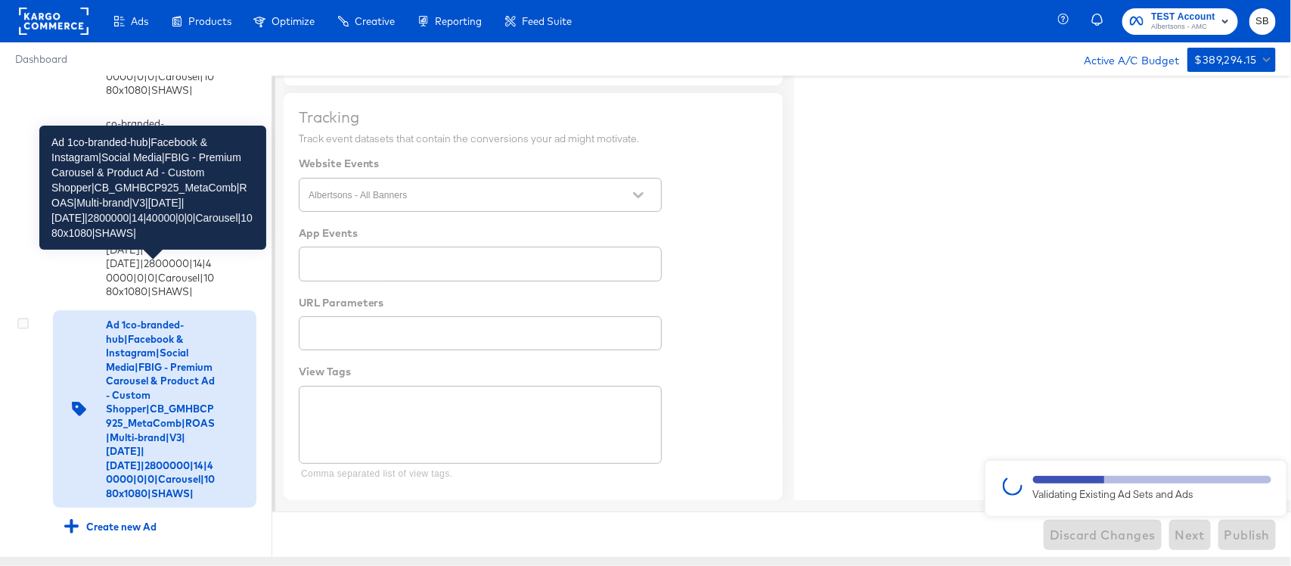
type textarea "x"
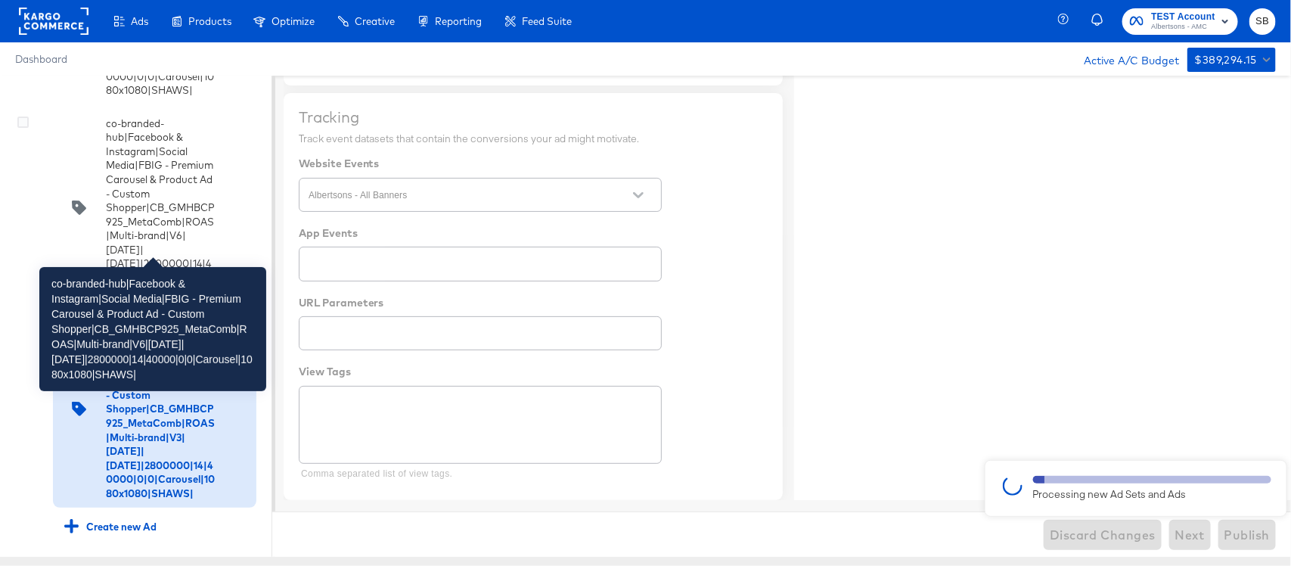
type textarea "x"
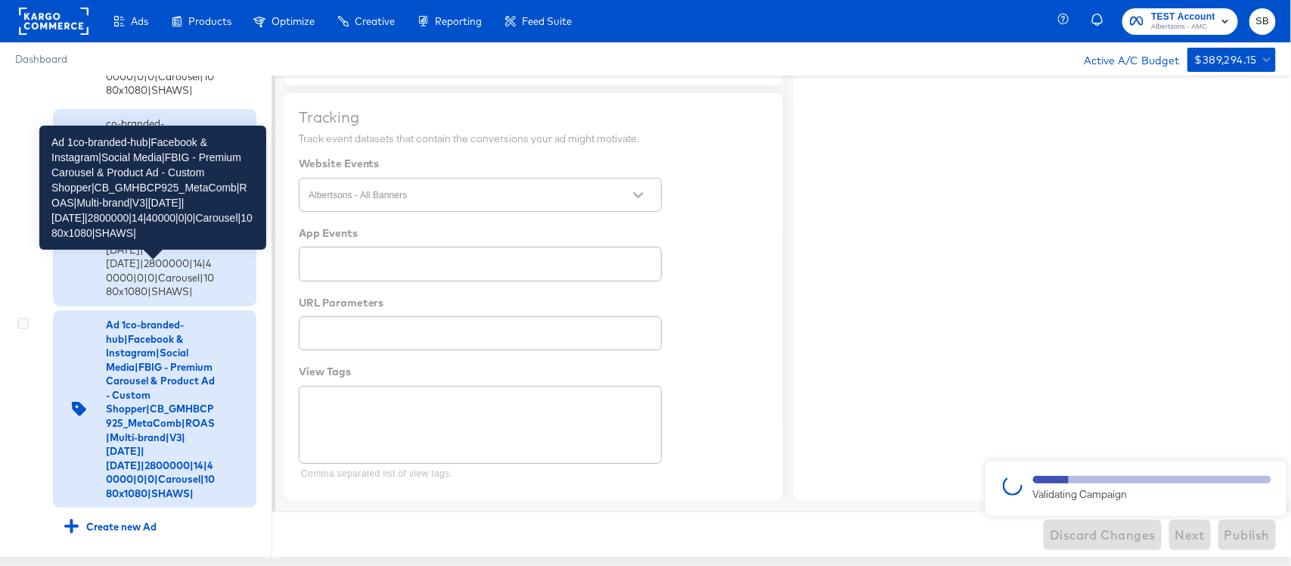
type textarea "x"
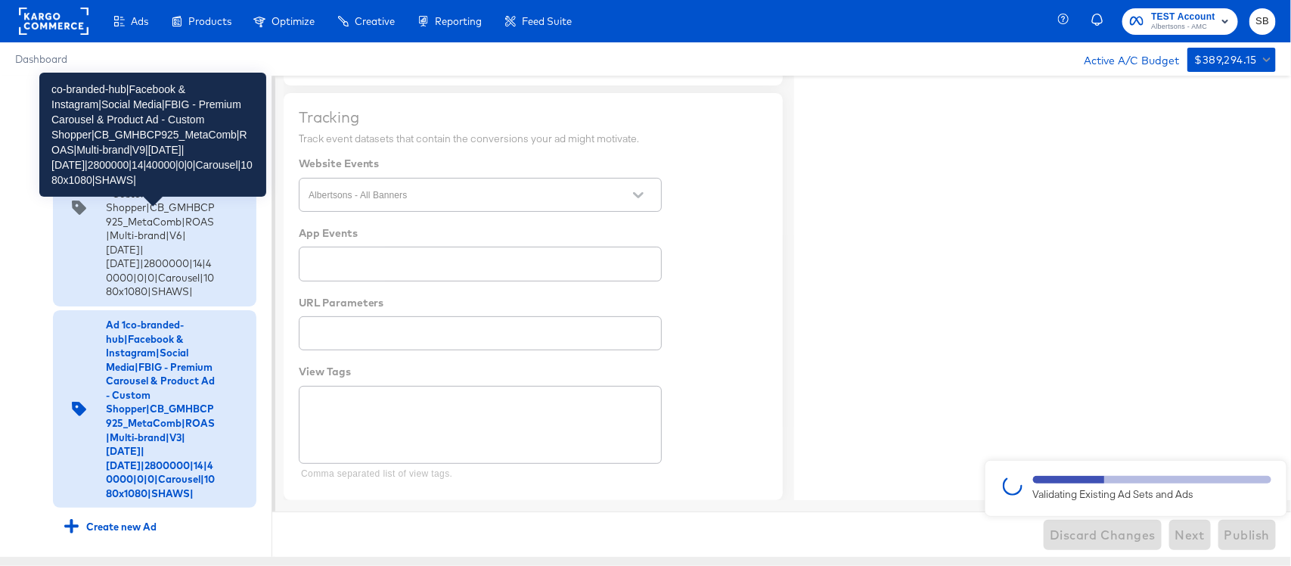
scroll to position [3974, 0]
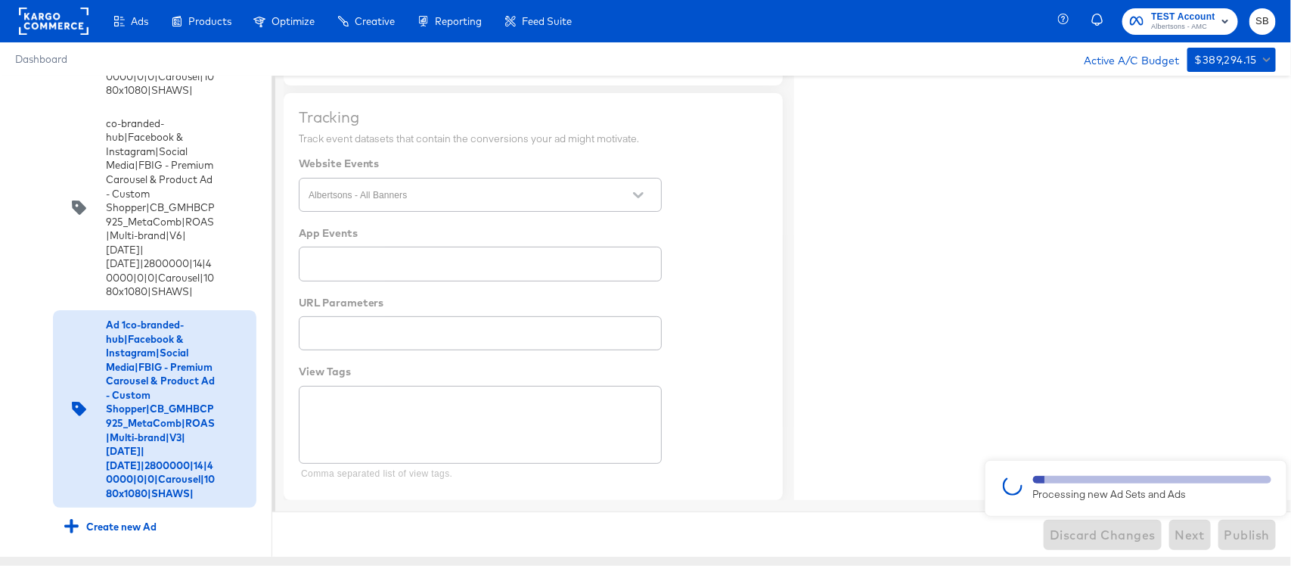
type textarea "x"
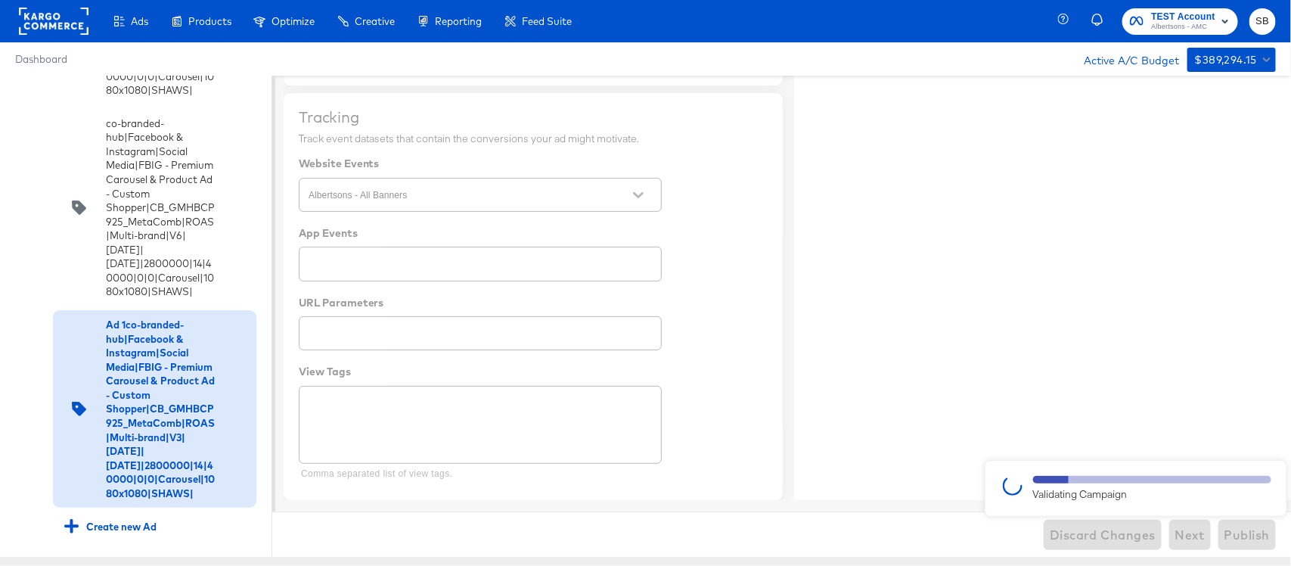
type textarea "x"
click at [866, 421] on div at bounding box center [645, 316] width 1291 height 481
click at [1121, 331] on div at bounding box center [645, 316] width 1291 height 481
click at [55, 28] on rect at bounding box center [54, 21] width 70 height 27
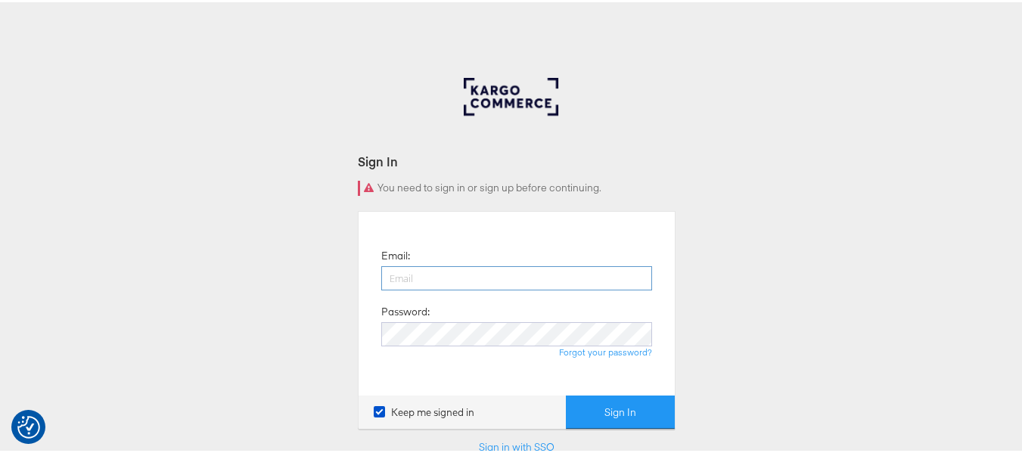
click at [507, 274] on input "email" at bounding box center [516, 276] width 271 height 24
type input "[PERSON_NAME][EMAIL_ADDRESS][DOMAIN_NAME]"
click at [566, 393] on button "Sign In" at bounding box center [620, 410] width 109 height 34
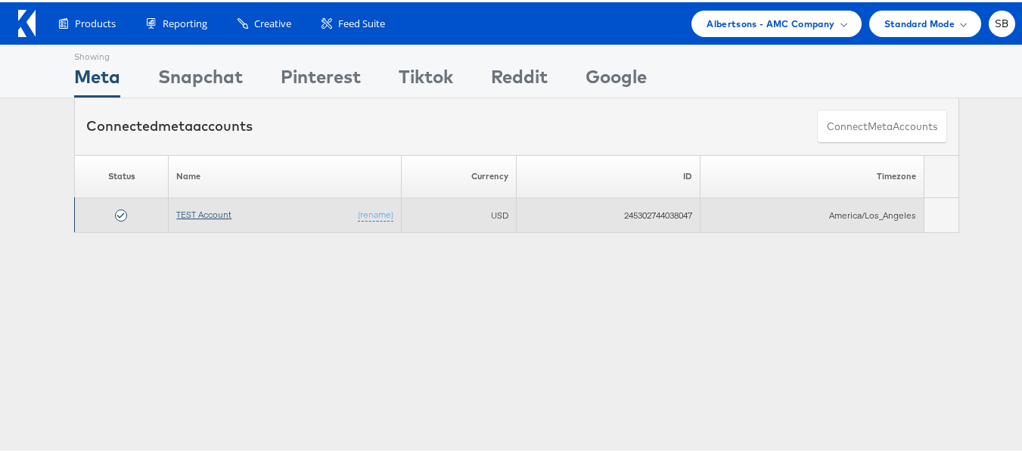
click at [200, 207] on link "TEST Account" at bounding box center [203, 212] width 55 height 11
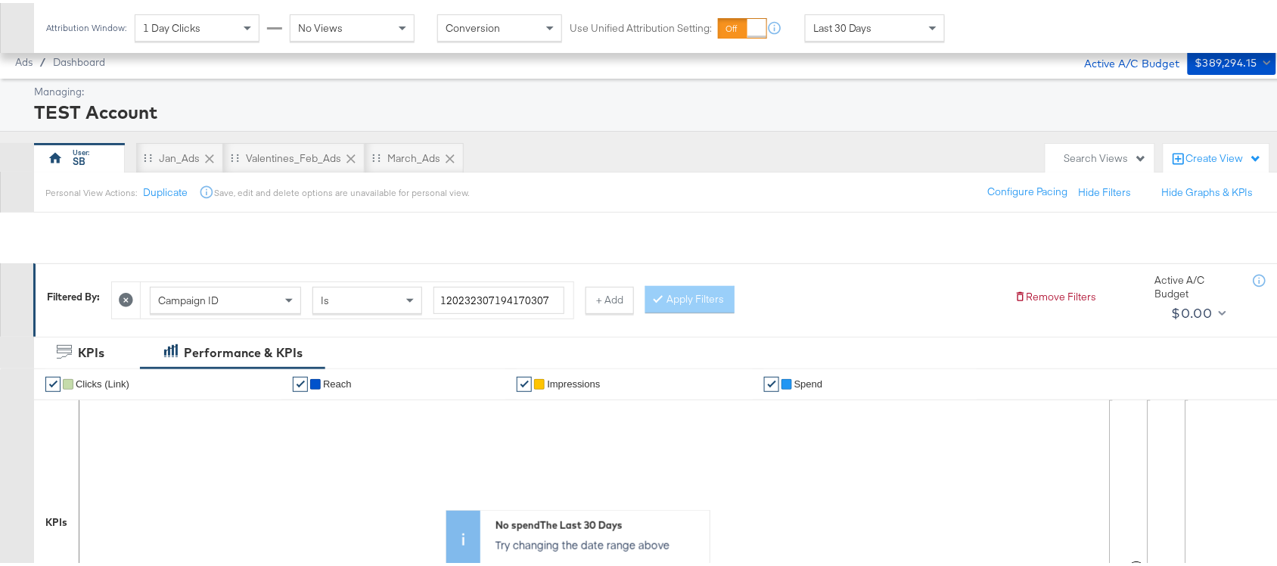
scroll to position [527, 0]
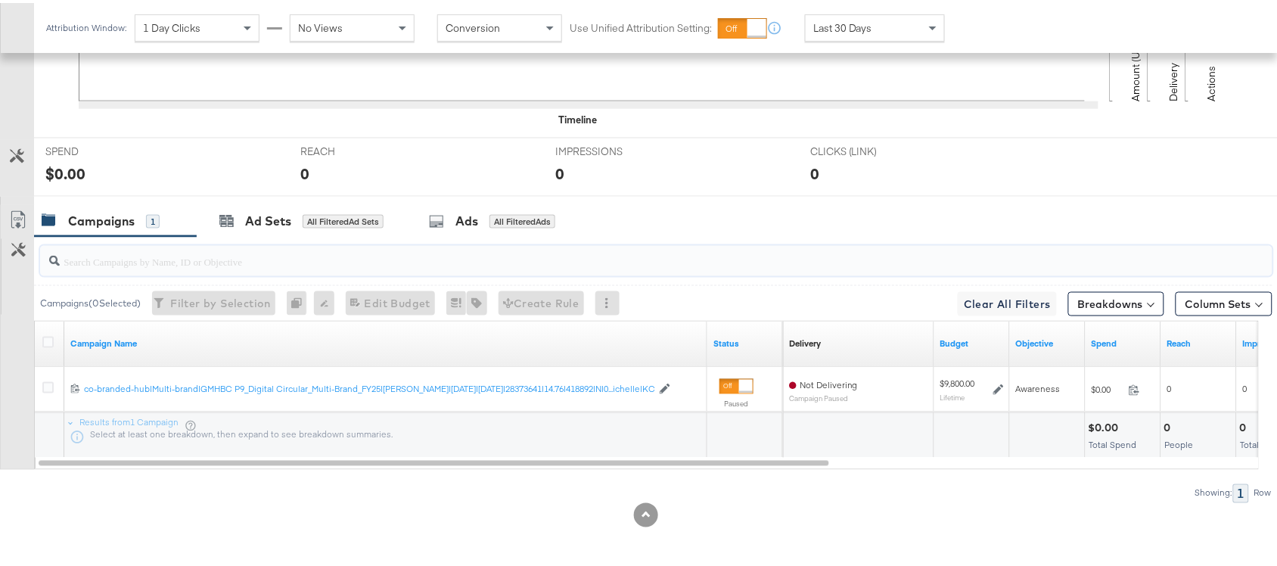
click at [101, 263] on input "search" at bounding box center [610, 253] width 1101 height 30
paste input "120232307194170307"
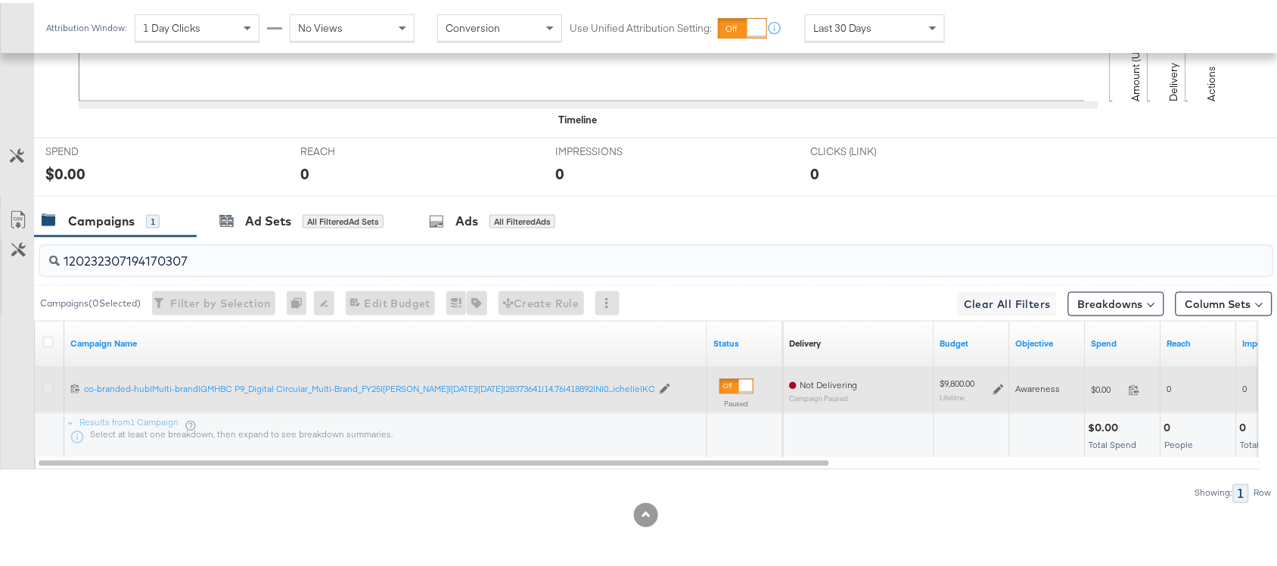
type input "120232307194170307"
click at [42, 381] on icon at bounding box center [47, 384] width 11 height 11
click at [0, 0] on input "checkbox" at bounding box center [0, 0] width 0 height 0
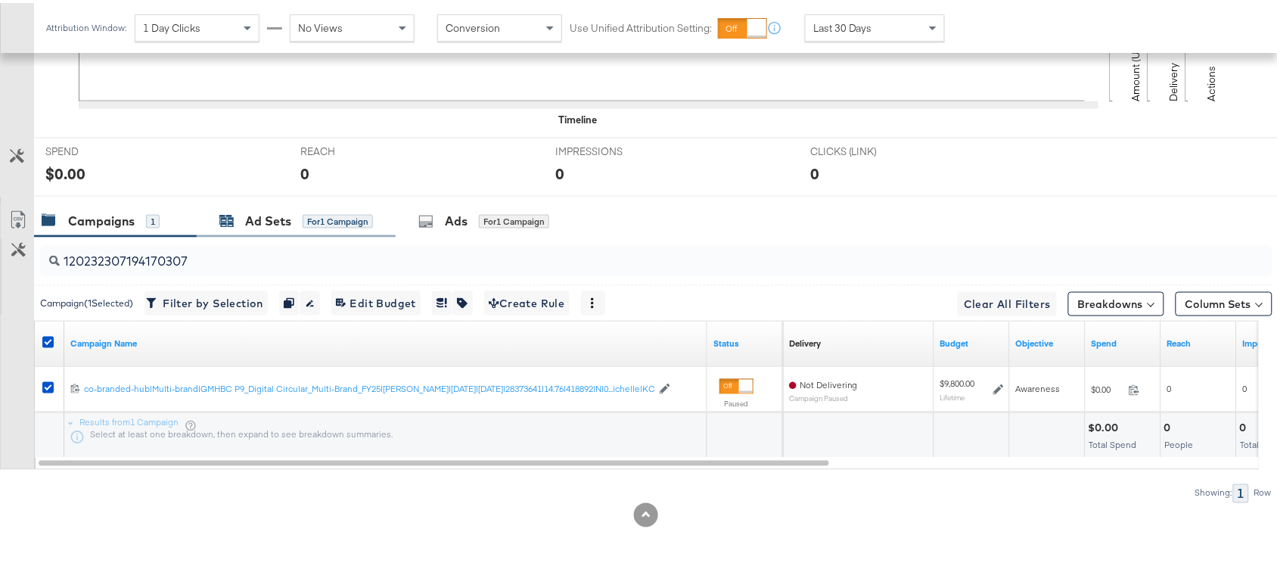
click at [265, 225] on div "Ad Sets" at bounding box center [268, 218] width 46 height 17
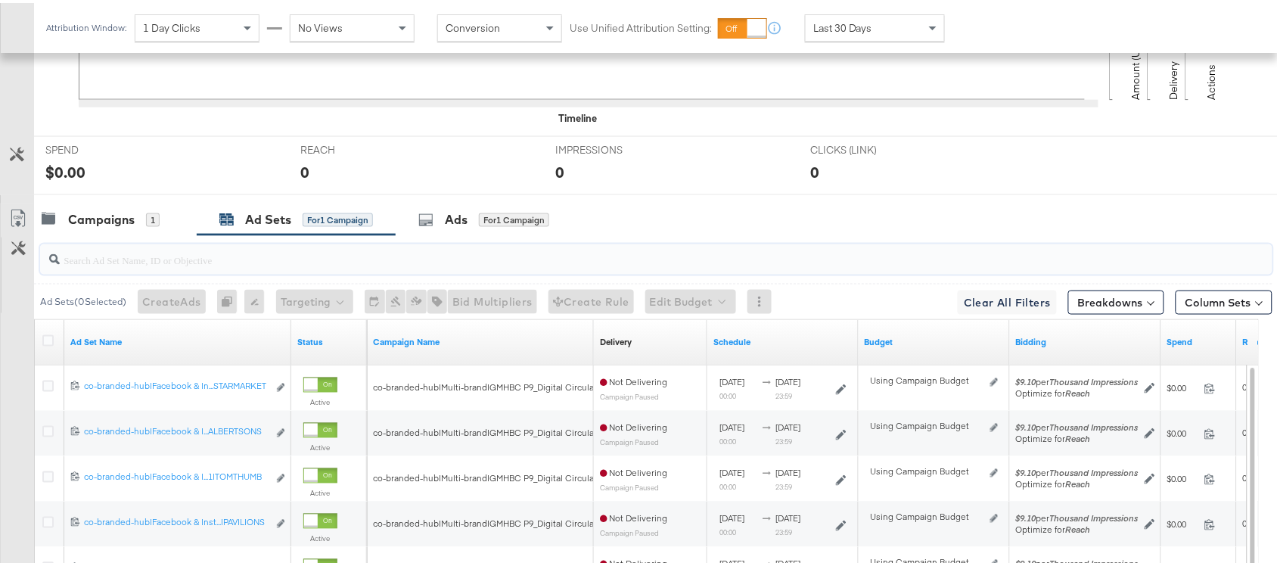
click at [183, 254] on input "search" at bounding box center [610, 251] width 1101 height 30
paste input "co-branded-hub|Facebook & Instagram|Social Media|FBIG - Premium Carousel & Prod…"
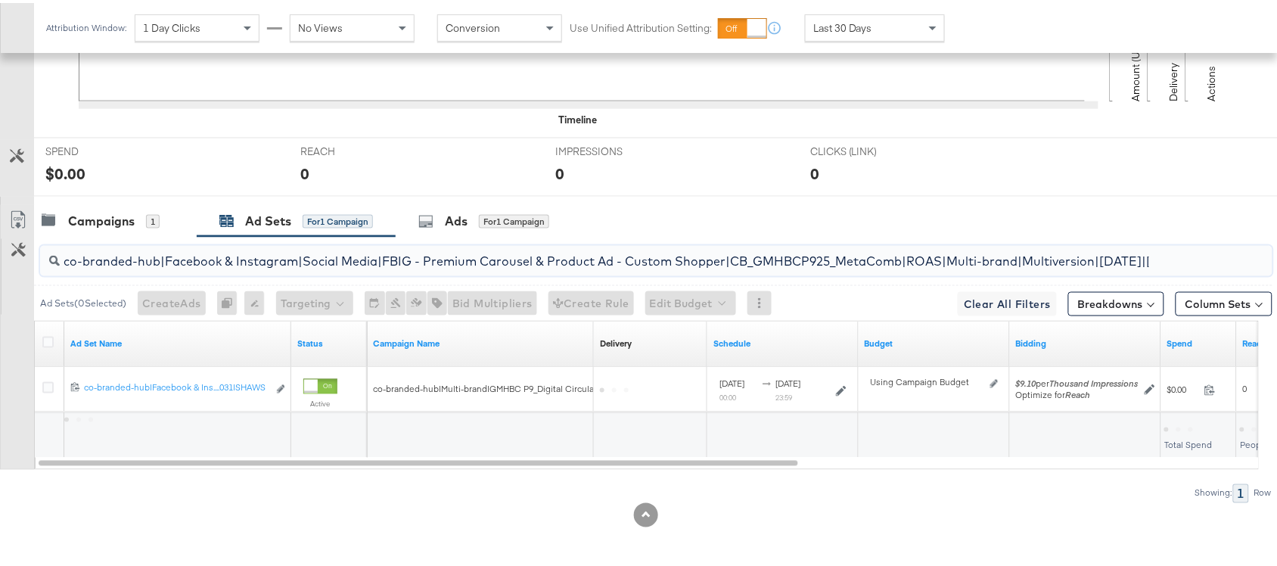
scroll to position [0, 471]
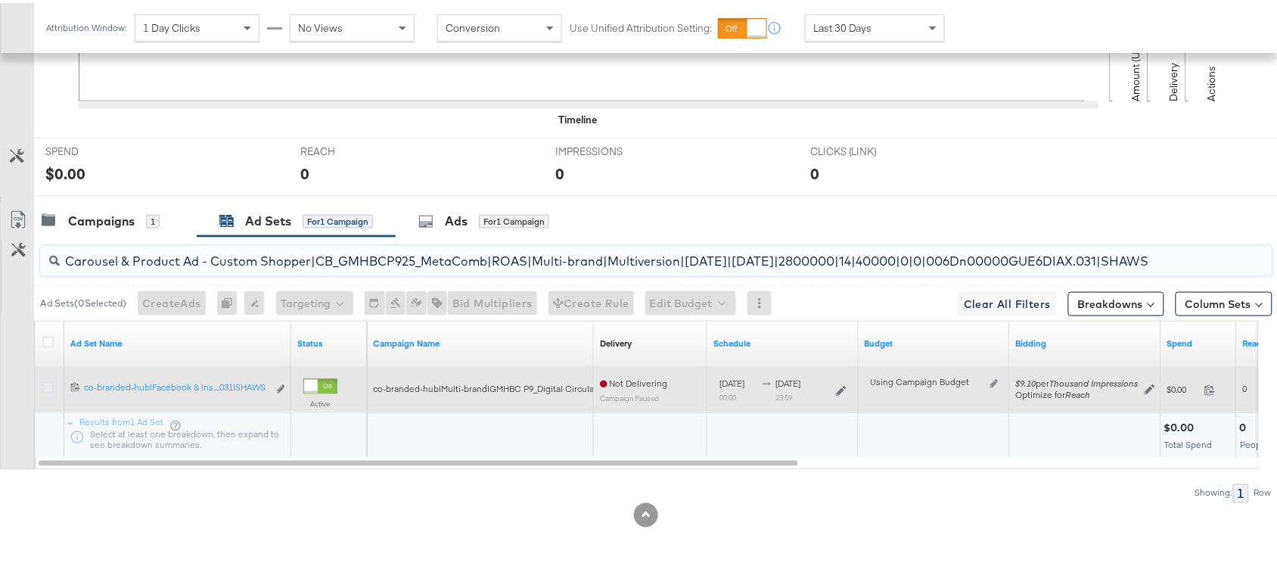
type input "co-branded-hub|Facebook & Instagram|Social Media|FBIG - Premium Carousel & Prod…"
click at [43, 384] on icon at bounding box center [47, 384] width 11 height 11
click at [0, 0] on input "checkbox" at bounding box center [0, 0] width 0 height 0
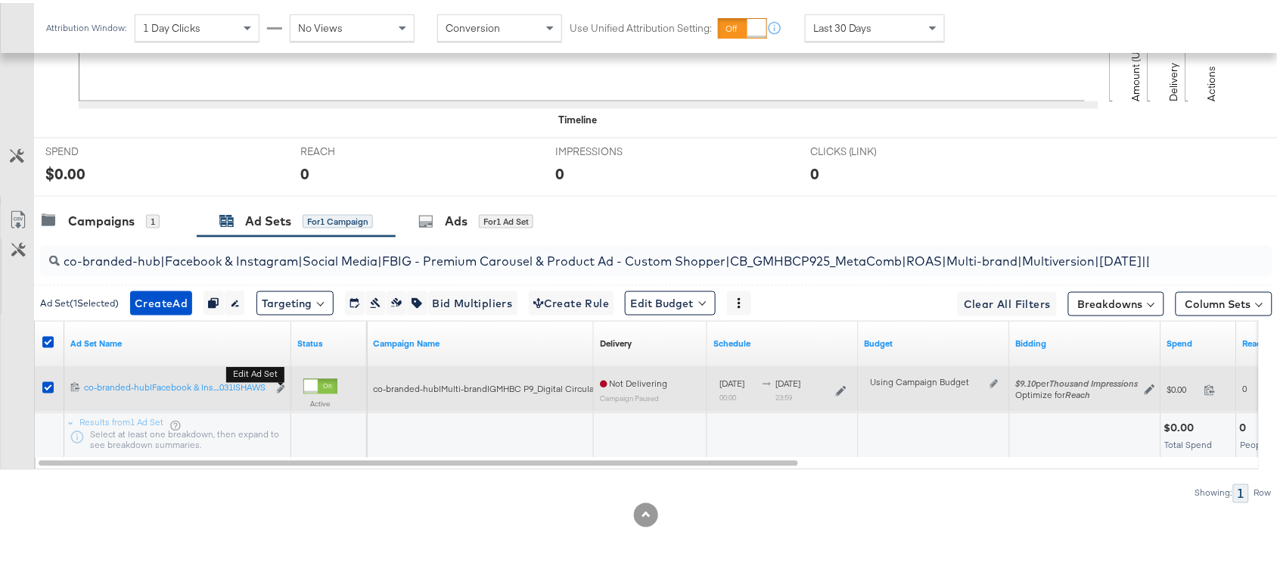
click at [281, 380] on b "Edit ad set" at bounding box center [255, 372] width 58 height 16
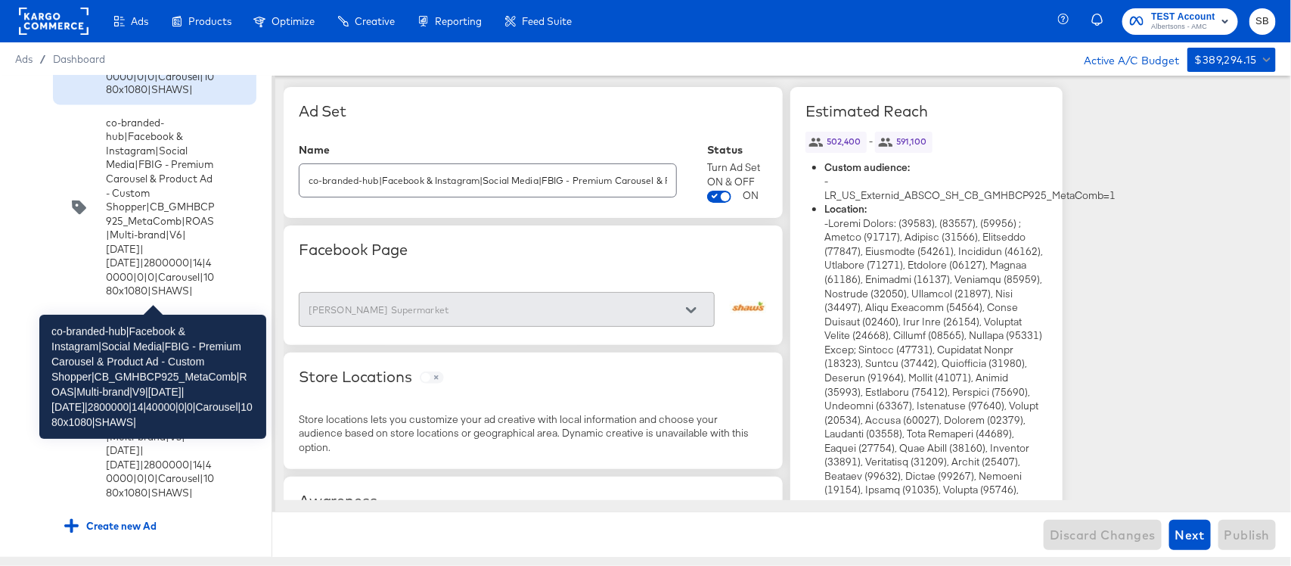
scroll to position [4070, 0]
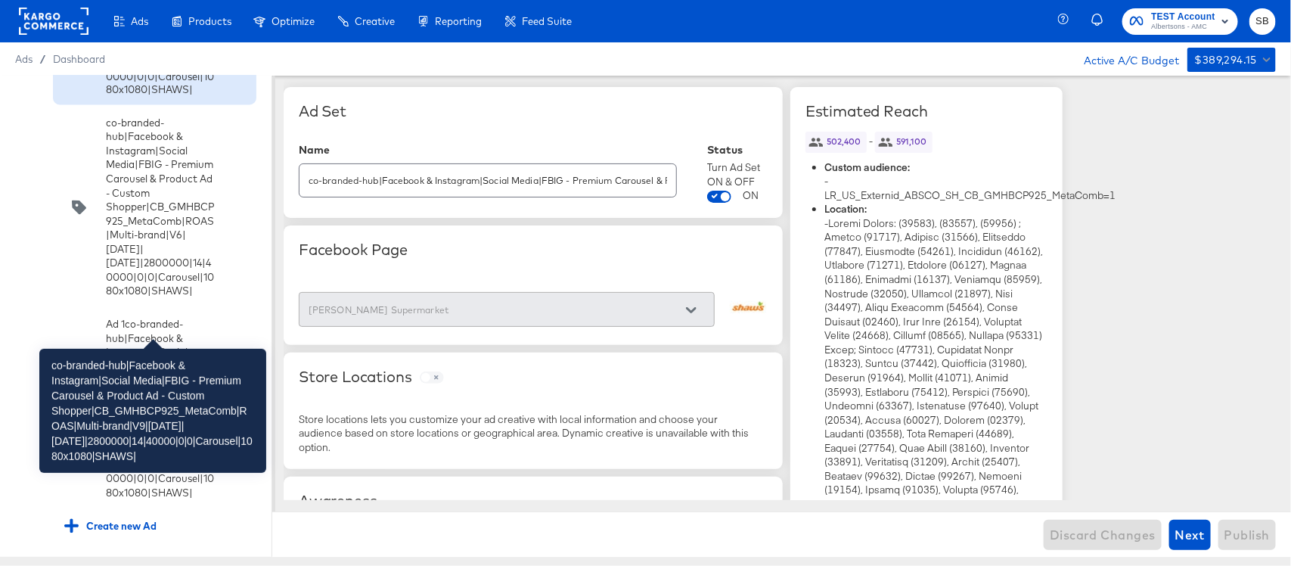
click at [182, 97] on div "co-branded-hub|Facebook & Instagram|Social Media|FBIG - Premium Carousel & Prod…" at bounding box center [160, 6] width 109 height 182
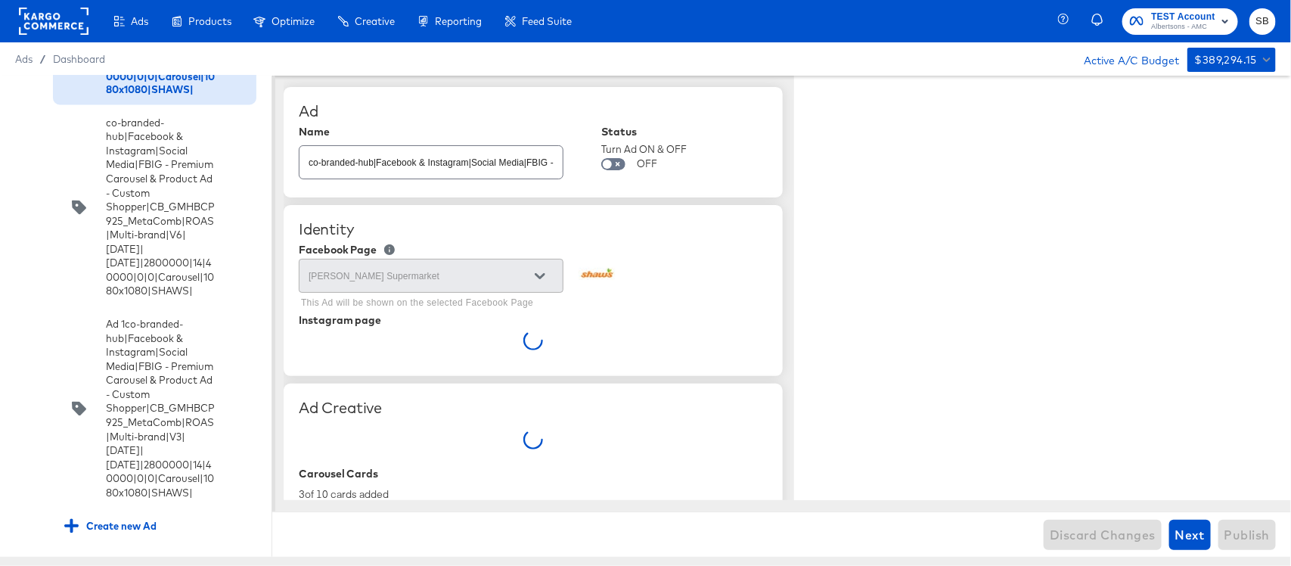
type textarea "x"
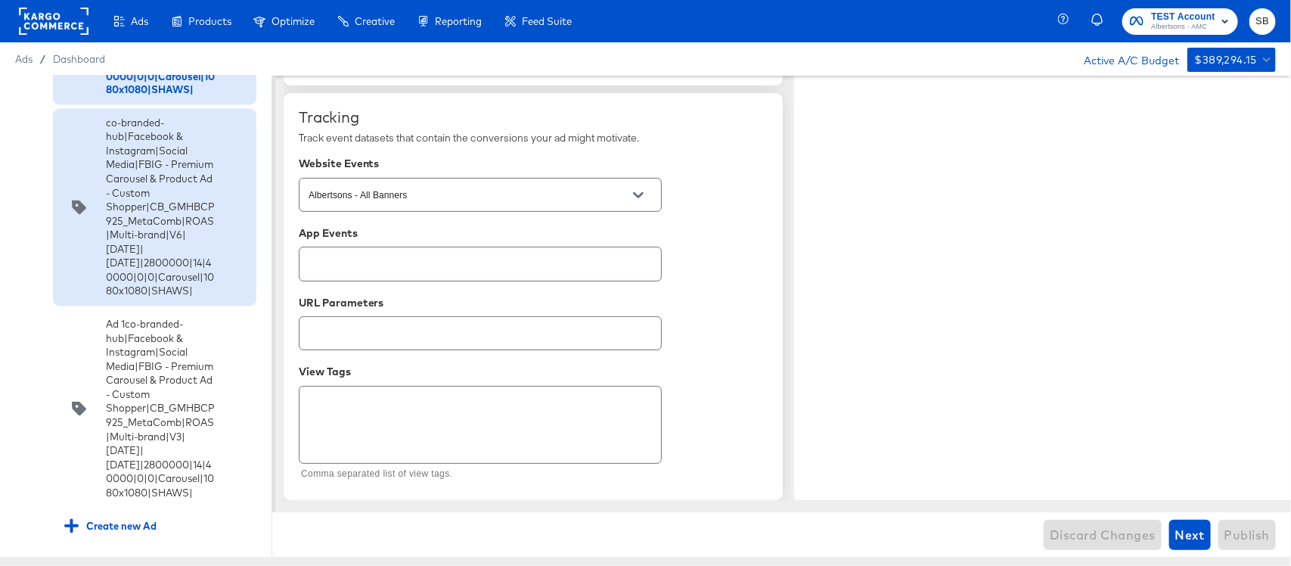
scroll to position [2668, 0]
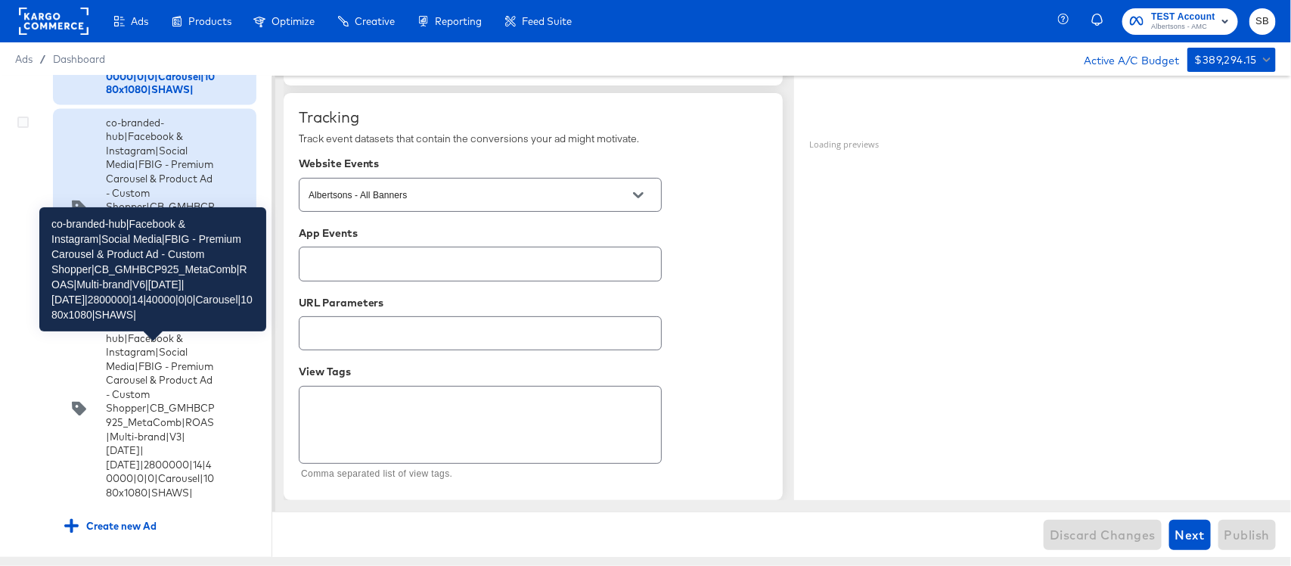
click at [110, 299] on div "co-branded-hub|Facebook & Instagram|Social Media|FBIG - Premium Carousel & Prod…" at bounding box center [160, 208] width 109 height 182
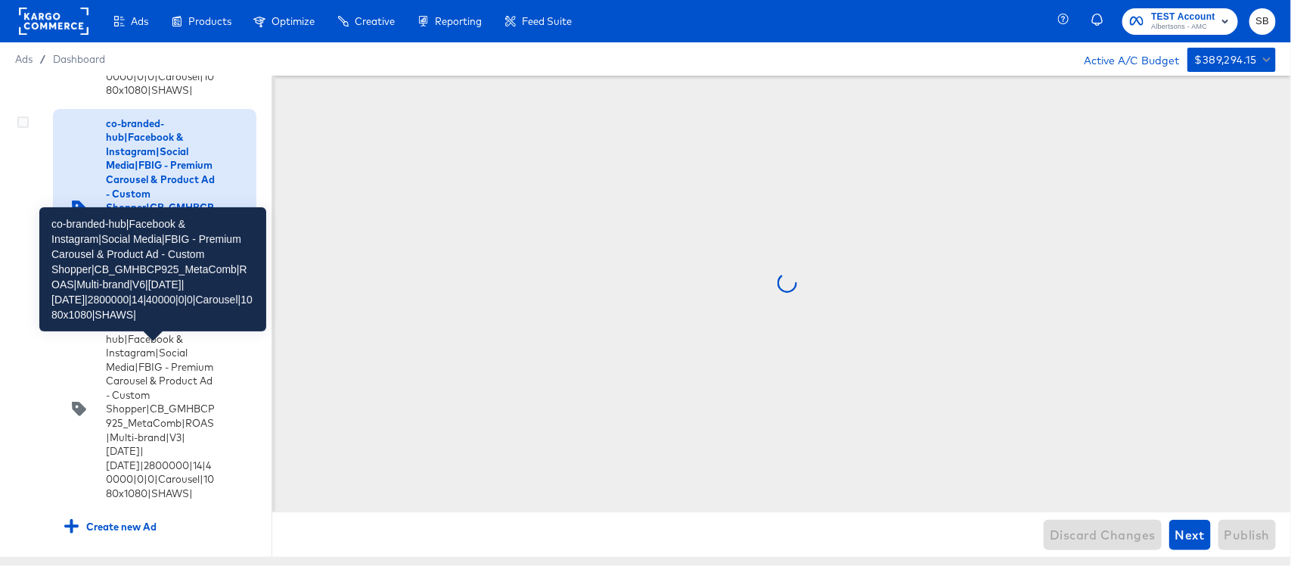
scroll to position [0, 0]
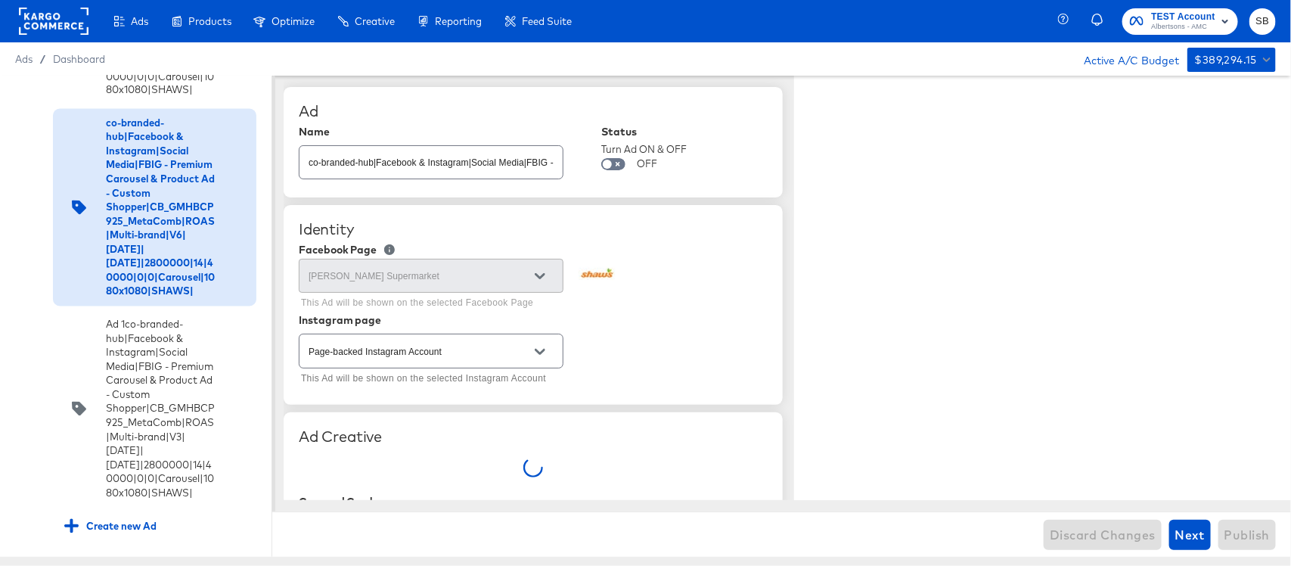
type textarea "x"
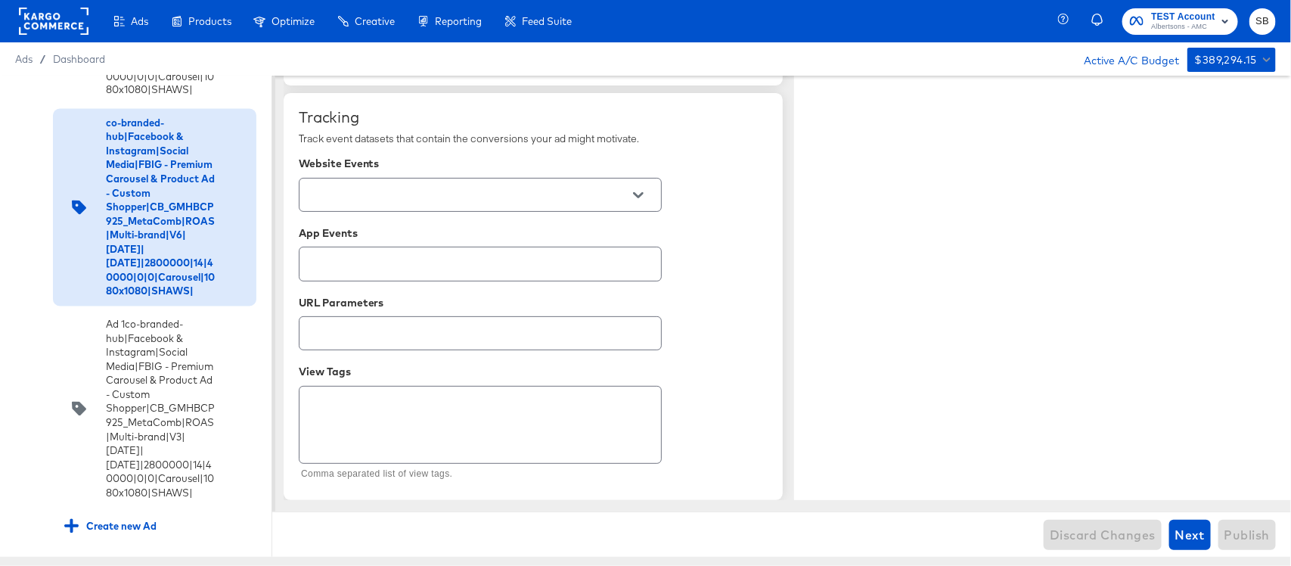
scroll to position [2627, 0]
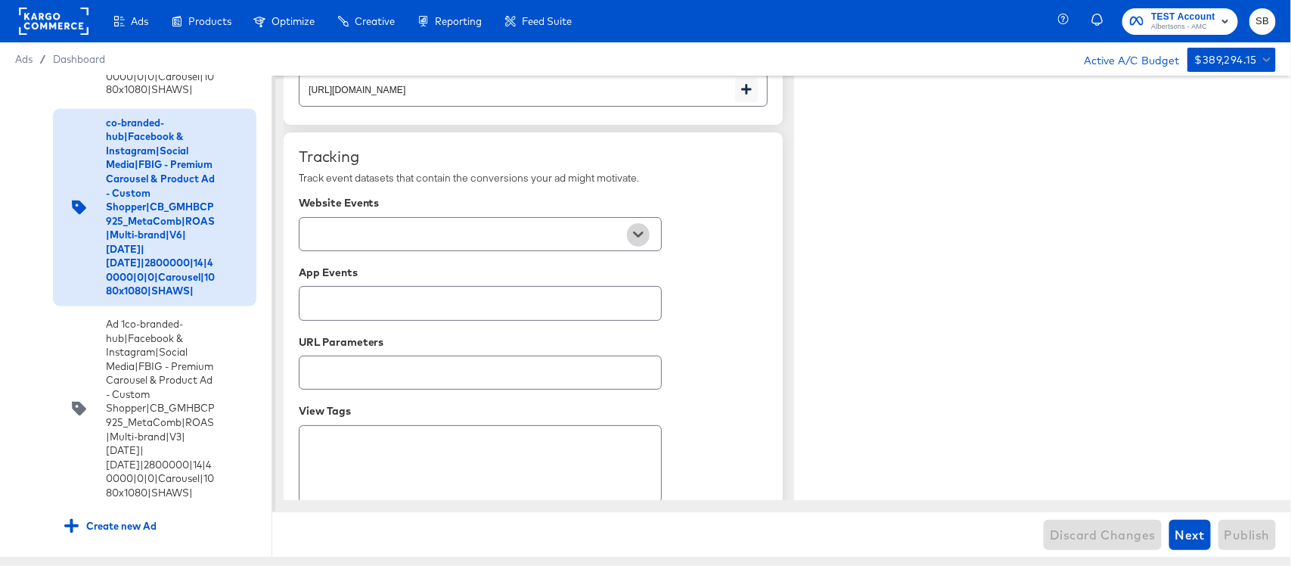
click at [640, 240] on icon "Open" at bounding box center [638, 234] width 11 height 11
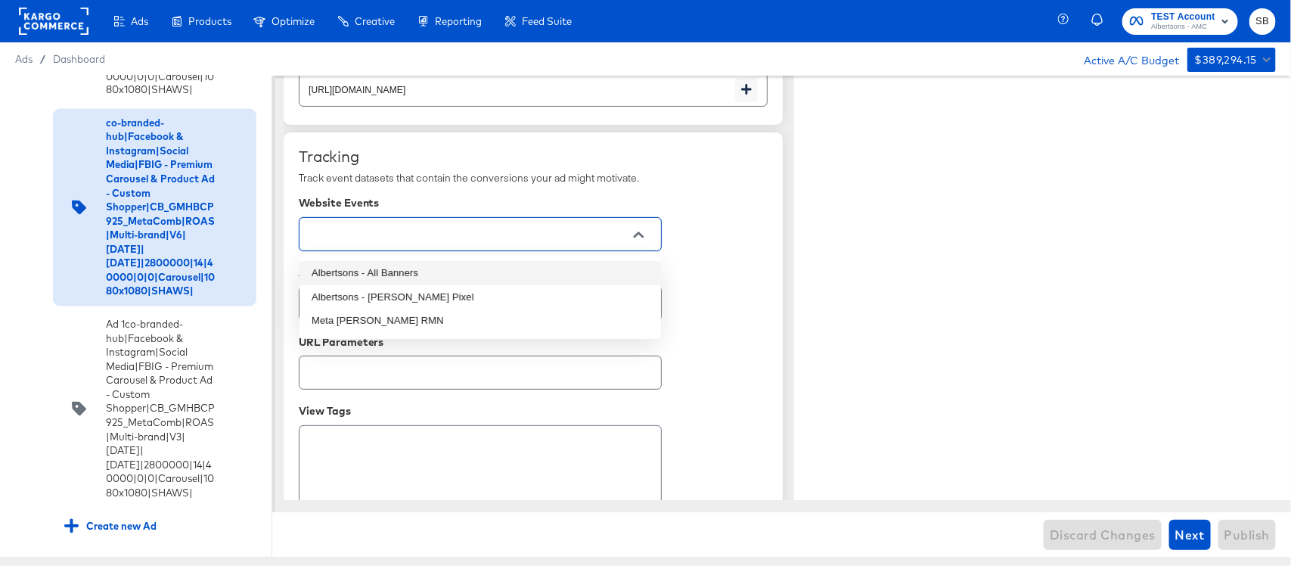
click at [379, 275] on li "Albertsons - All Banners" at bounding box center [481, 273] width 362 height 24
type textarea "x"
type input "Albertsons - All Banners"
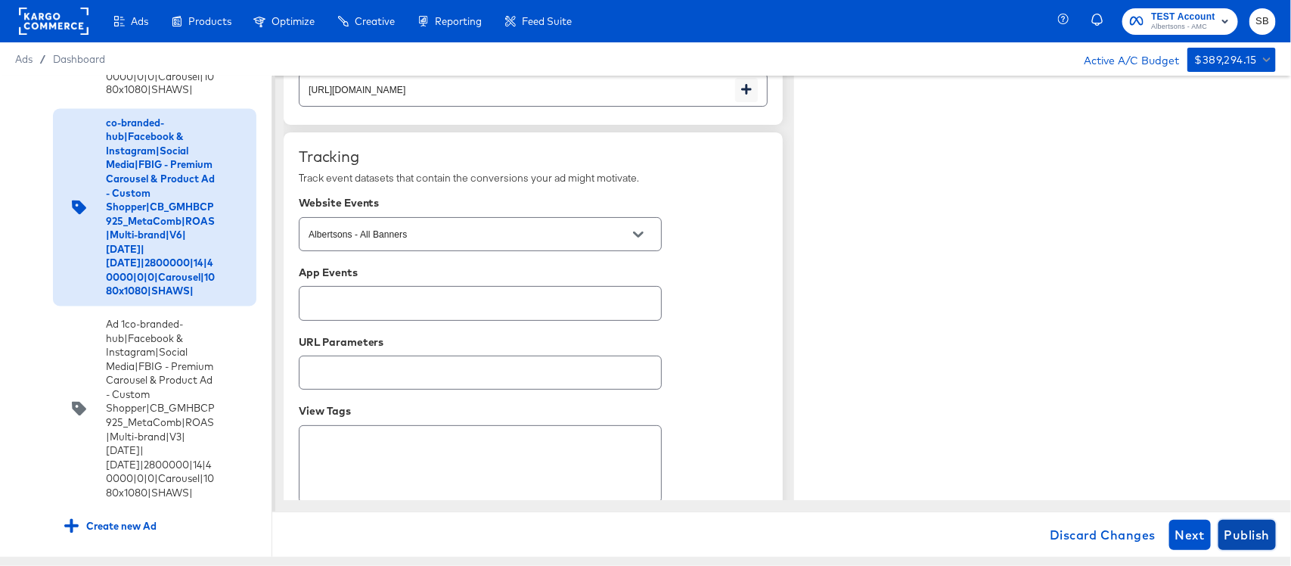
click at [1250, 524] on span "Publish" at bounding box center [1247, 534] width 45 height 21
type textarea "x"
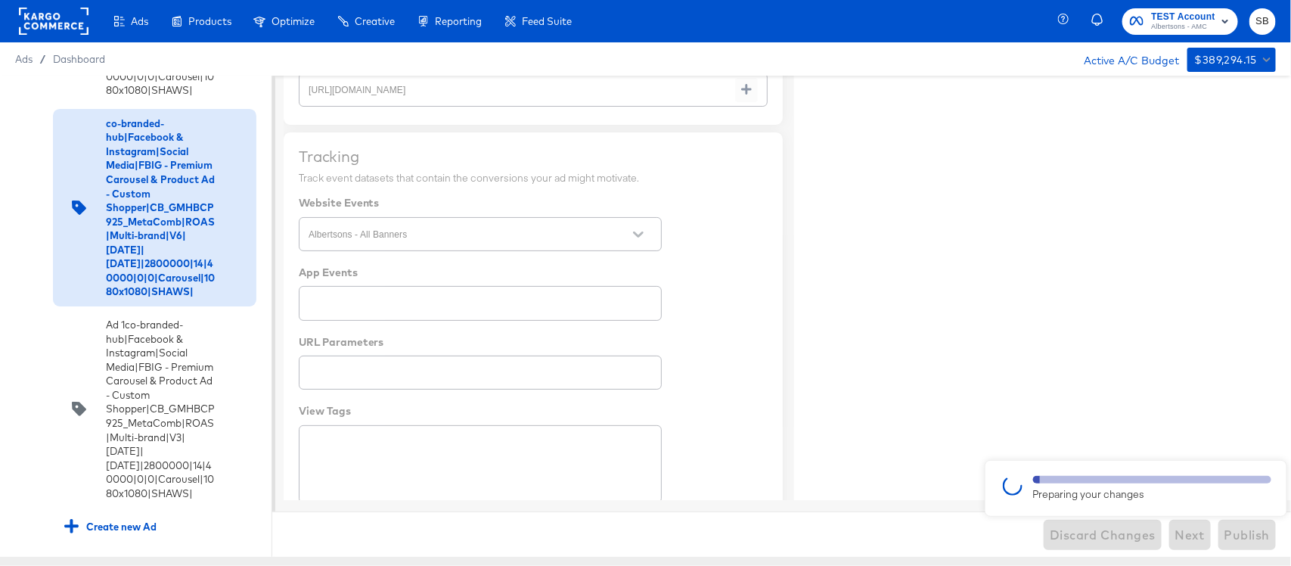
type textarea "x"
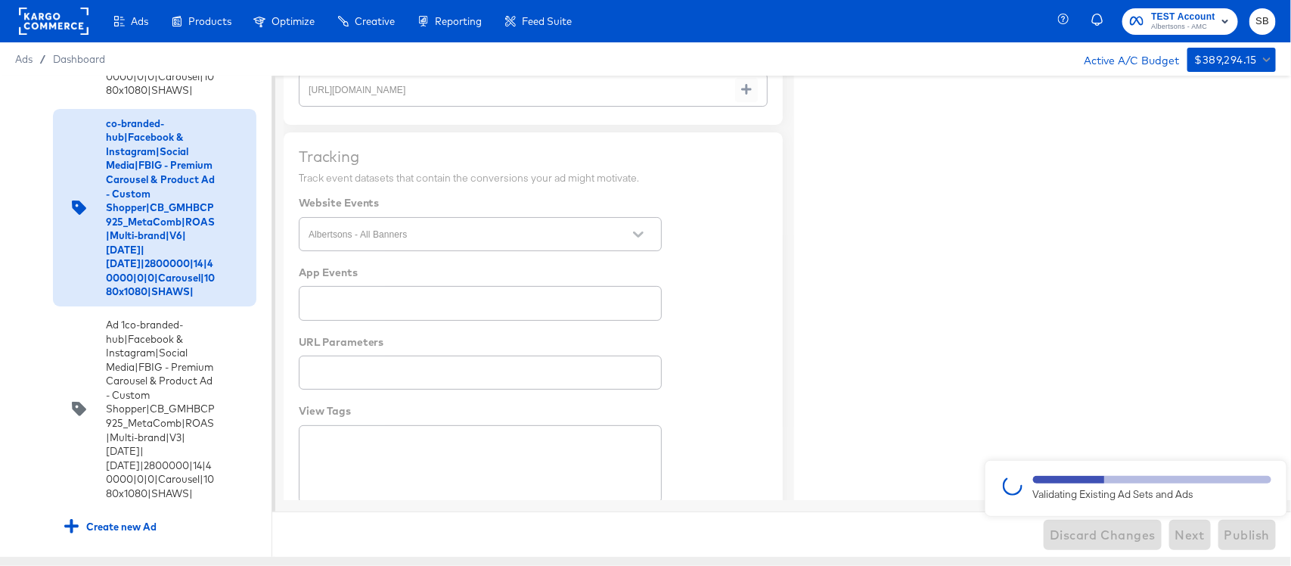
type textarea "x"
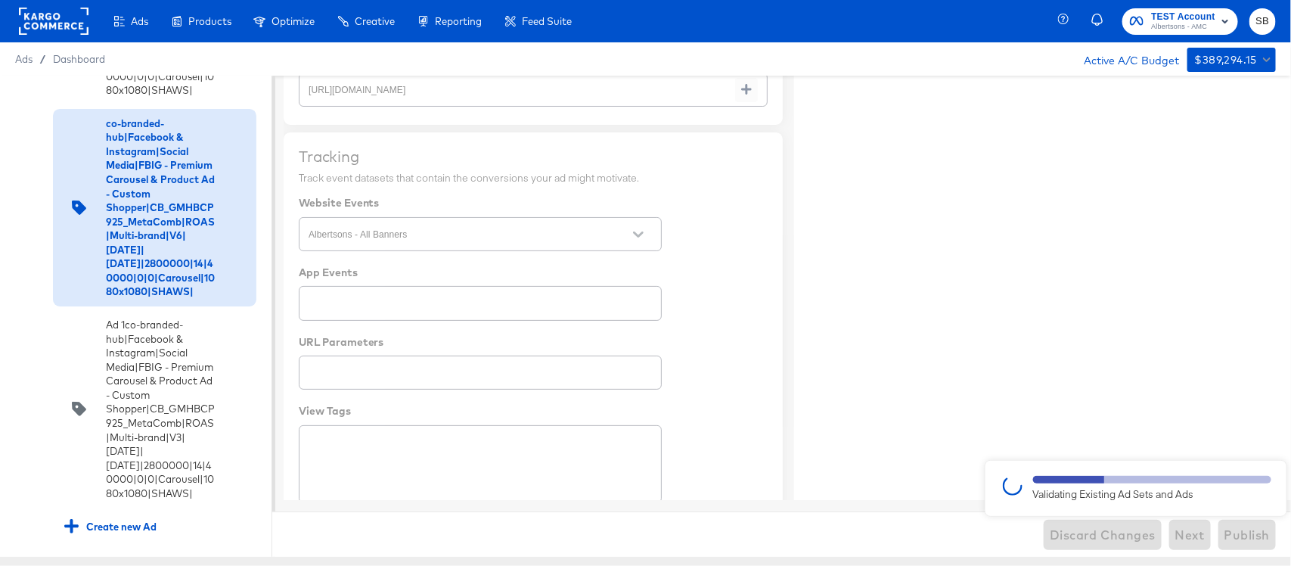
type textarea "x"
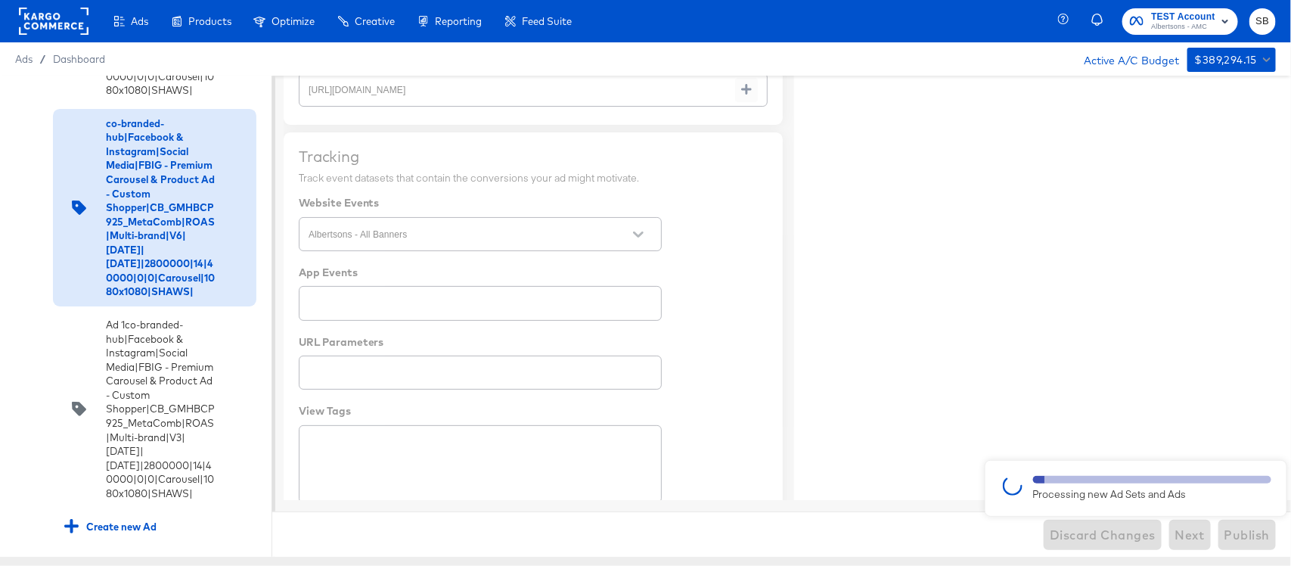
type textarea "x"
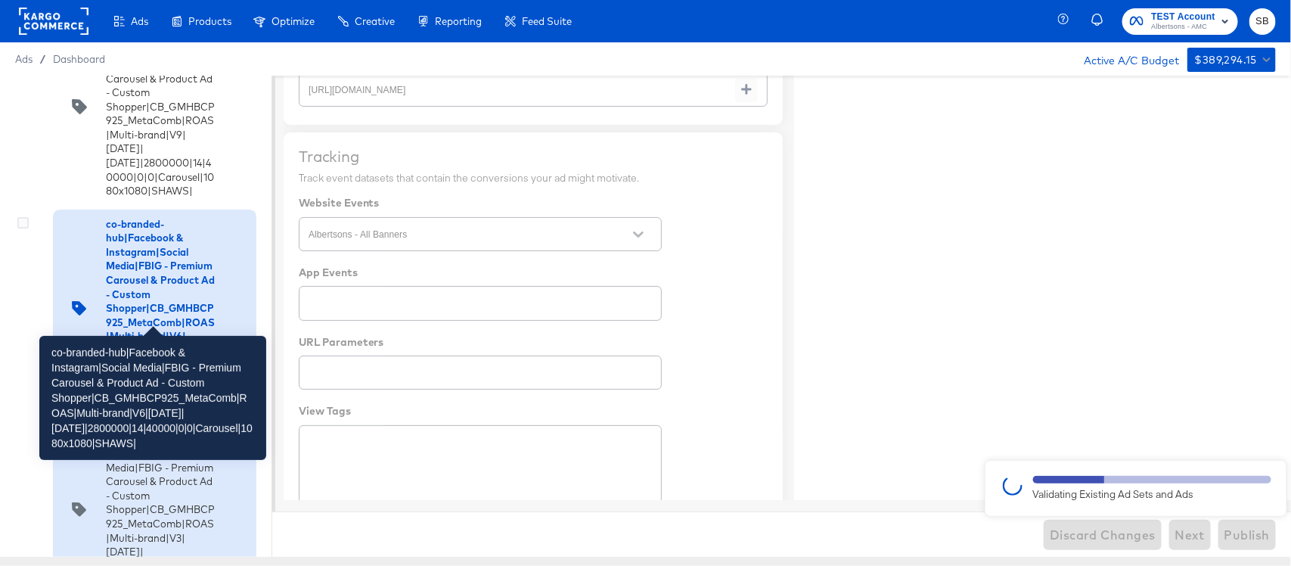
scroll to position [4381, 0]
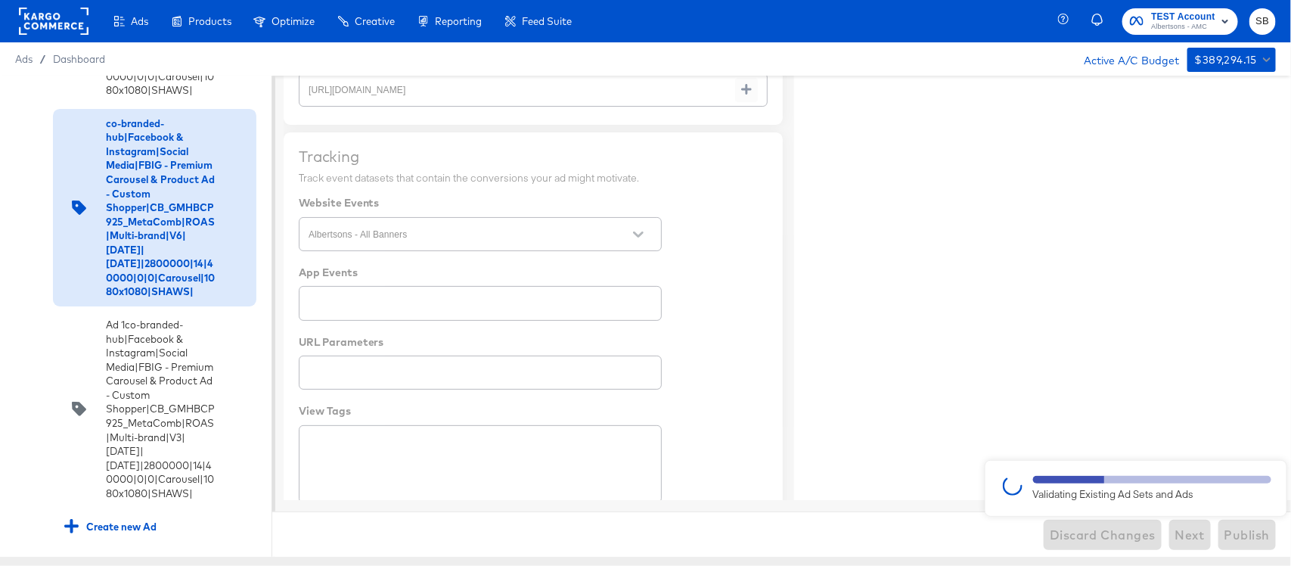
type textarea "x"
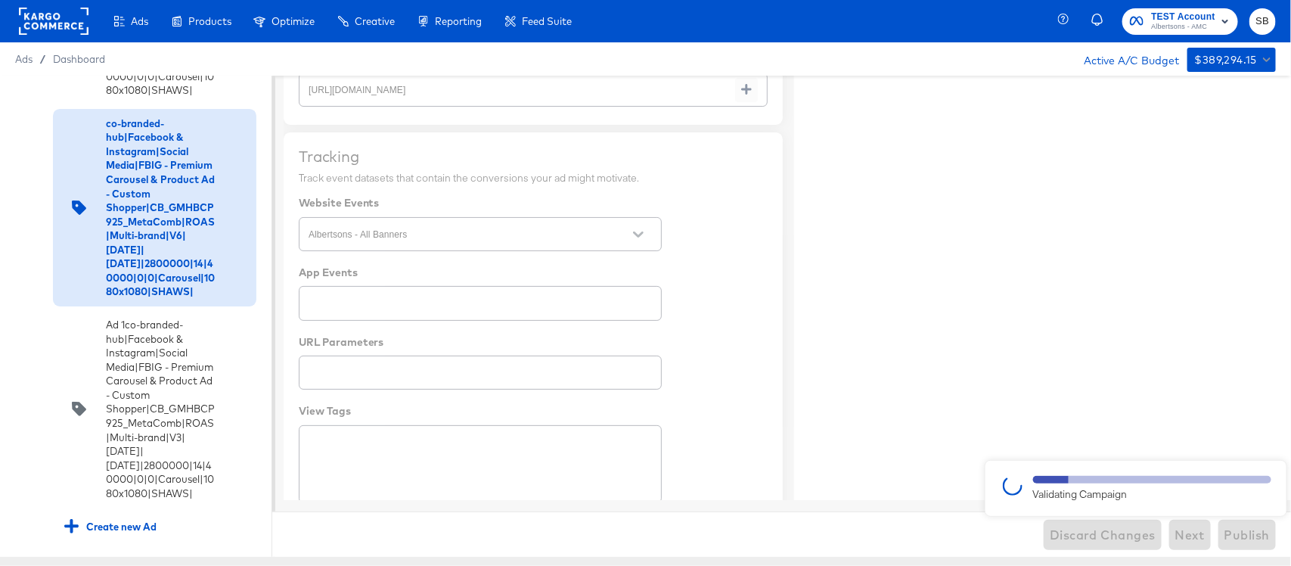
type textarea "x"
click at [1163, 290] on div at bounding box center [645, 316] width 1291 height 481
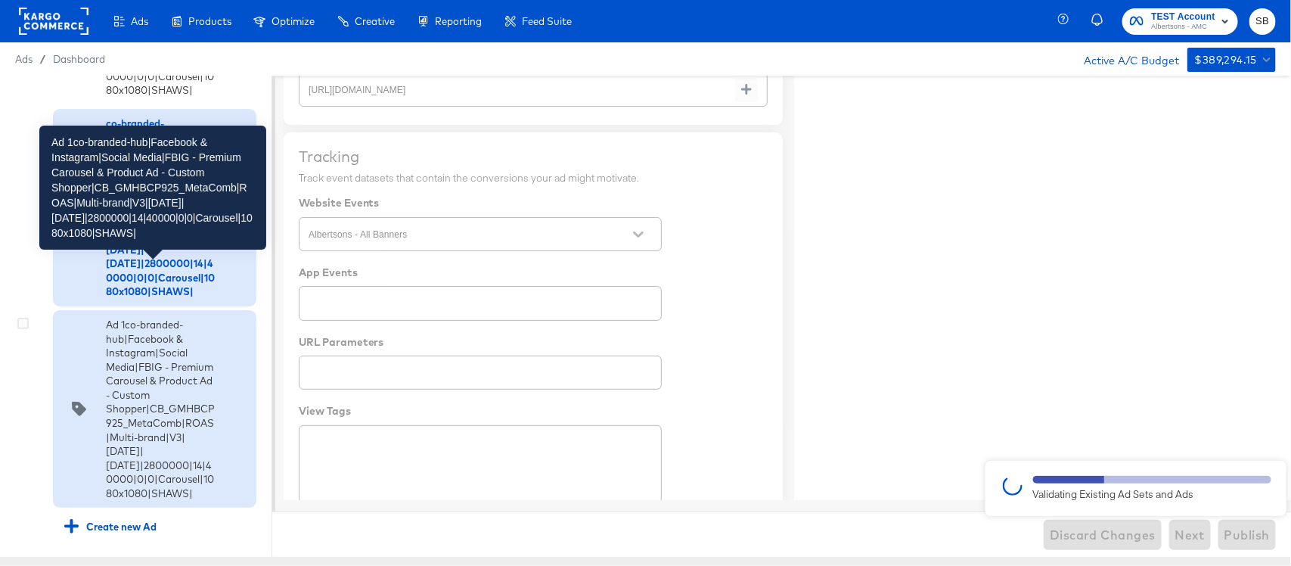
click at [172, 361] on div "Ad 1co-branded-hub|Facebook & Instagram|Social Media|FBIG - Premium Carousel & …" at bounding box center [160, 409] width 109 height 182
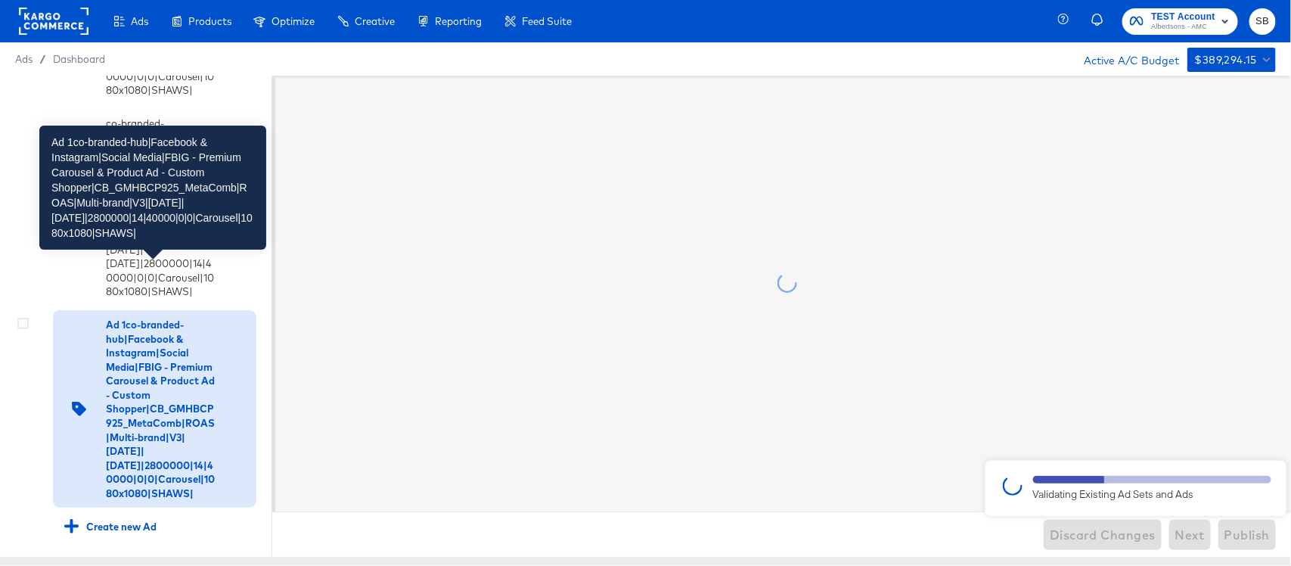
scroll to position [0, 0]
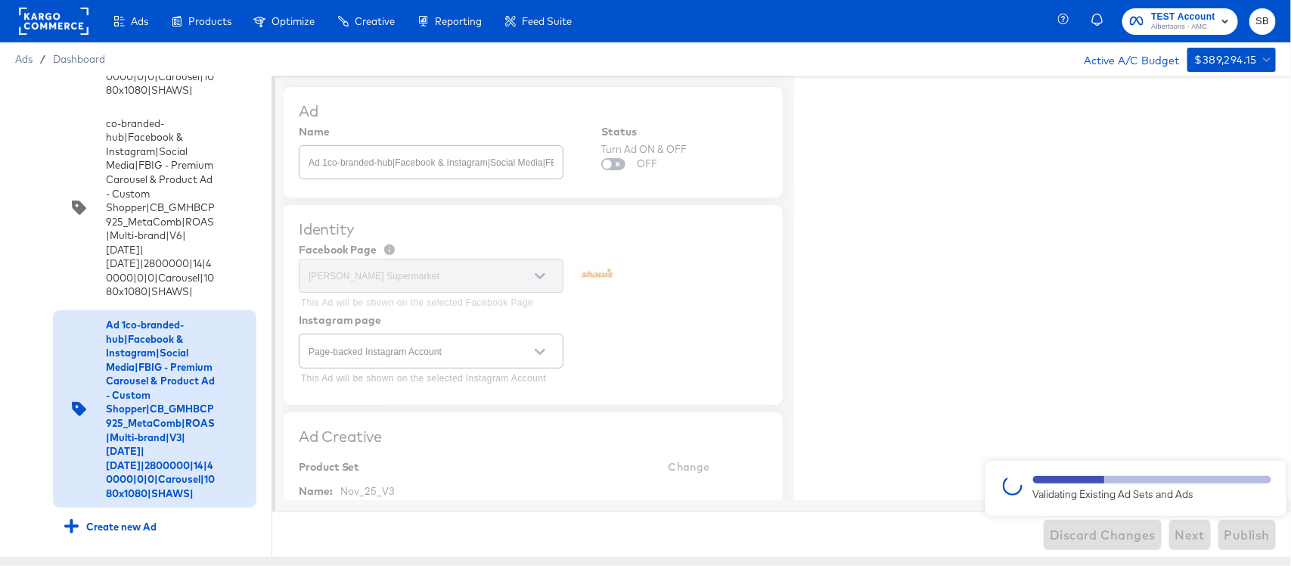
type textarea "x"
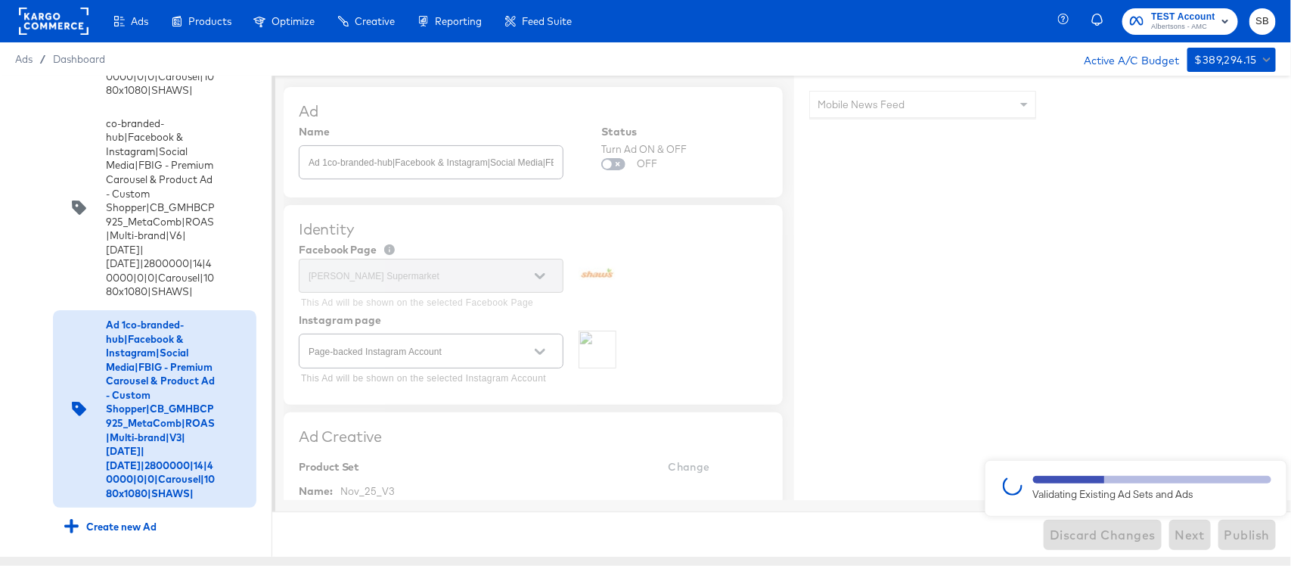
type textarea "x"
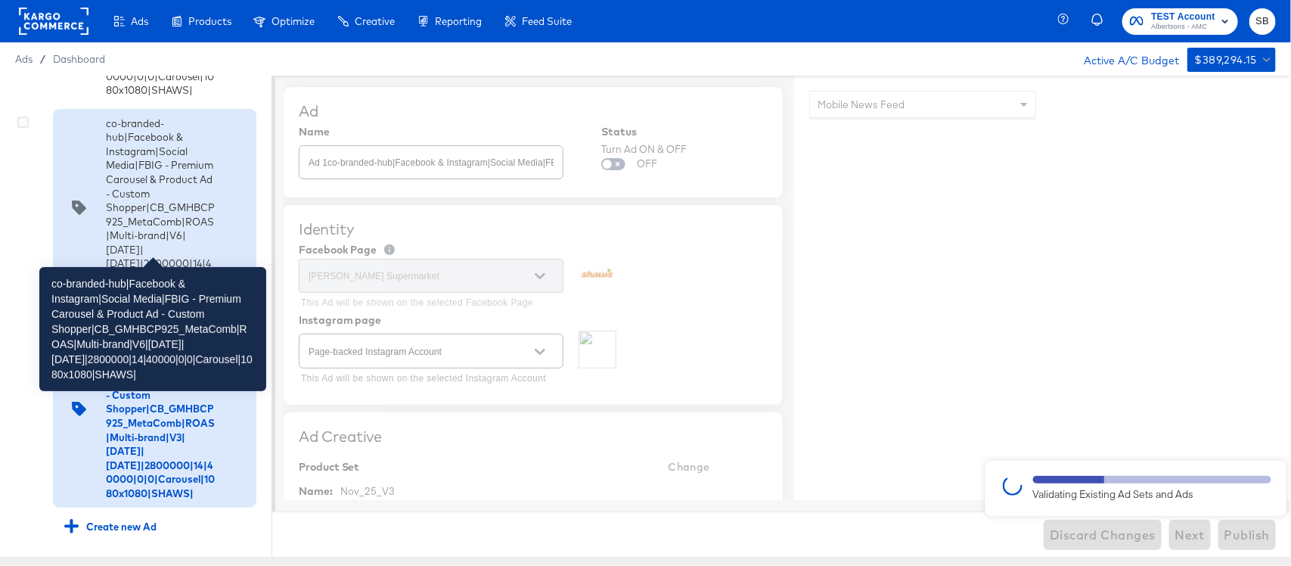
click at [180, 172] on div "co-branded-hub|Facebook & Instagram|Social Media|FBIG - Premium Carousel & Prod…" at bounding box center [160, 208] width 109 height 182
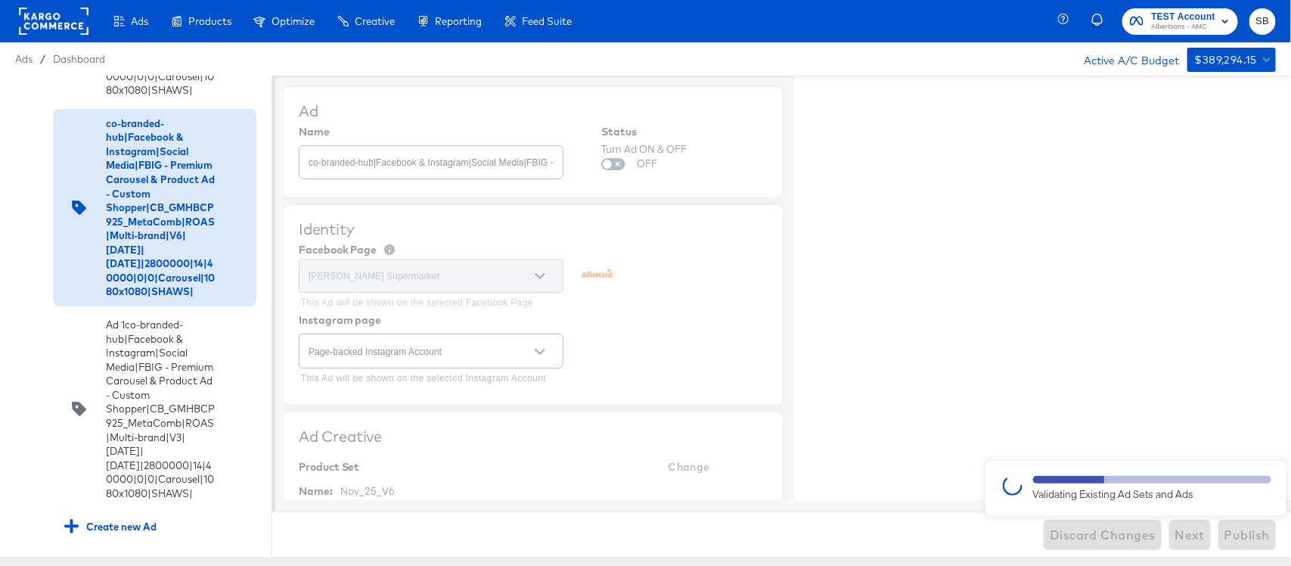
type textarea "x"
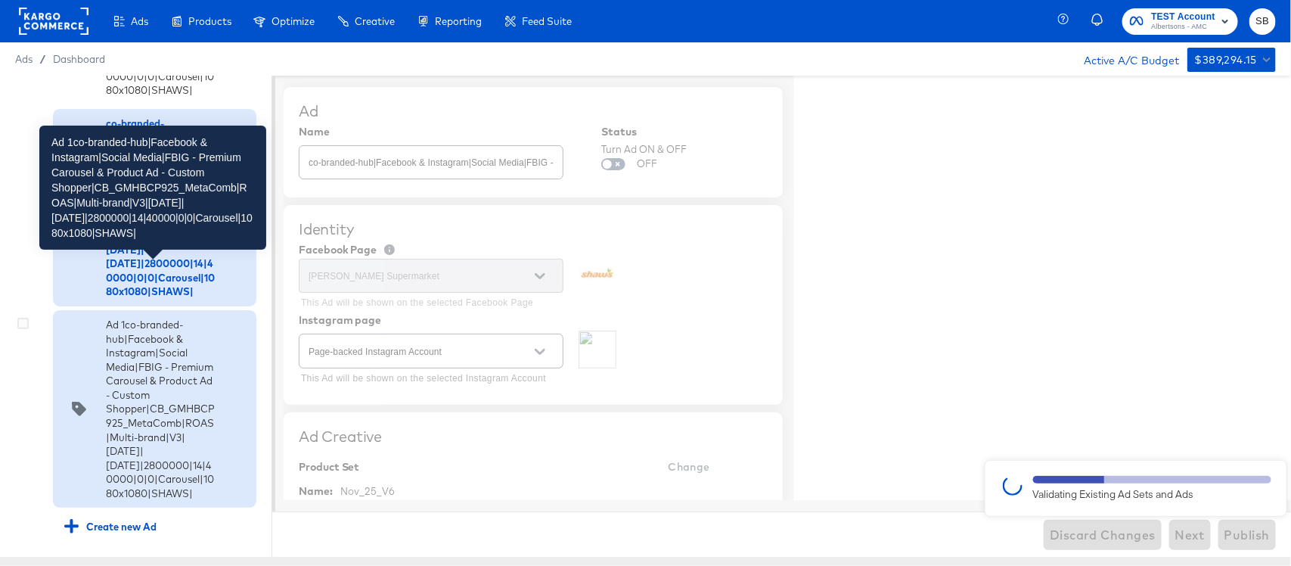
click at [116, 349] on div "Ad 1co-branded-hub|Facebook & Instagram|Social Media|FBIG - Premium Carousel & …" at bounding box center [160, 409] width 109 height 182
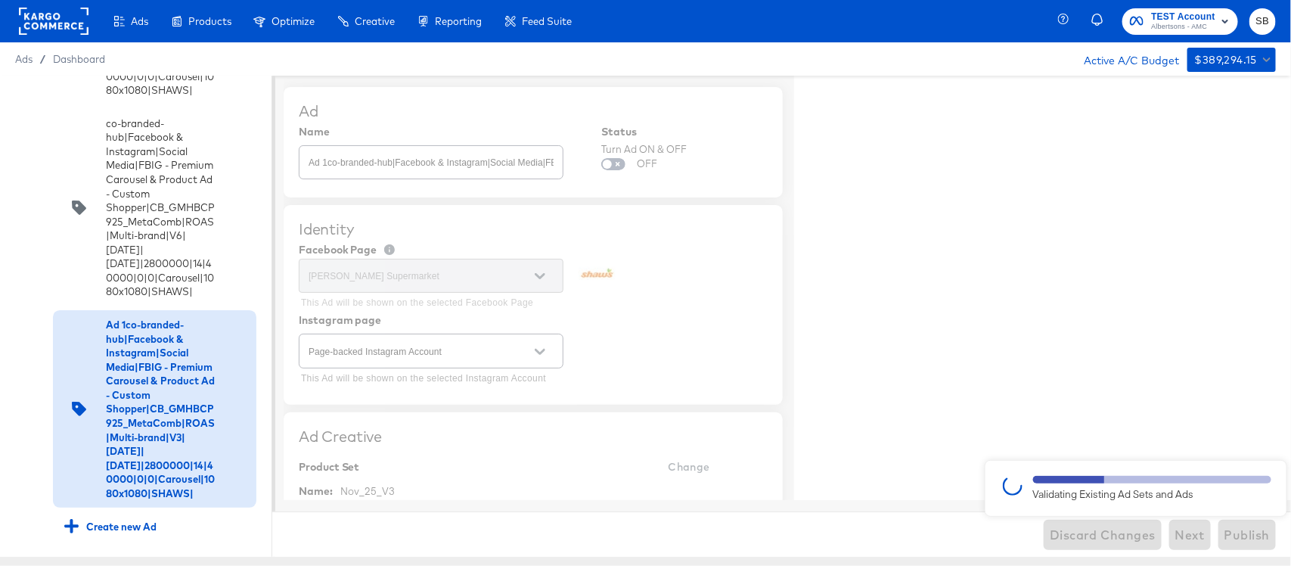
type textarea "x"
